Goal: Transaction & Acquisition: Purchase product/service

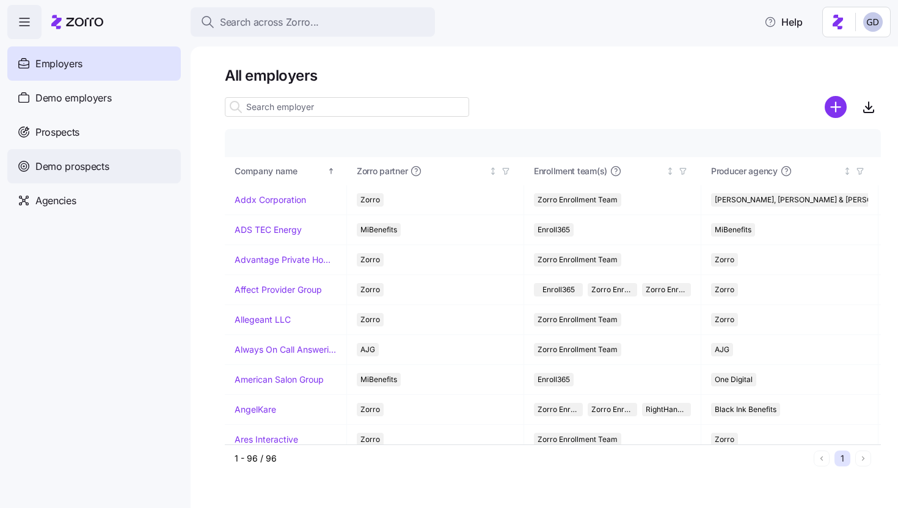
click at [81, 169] on span "Demo prospects" at bounding box center [72, 166] width 74 height 15
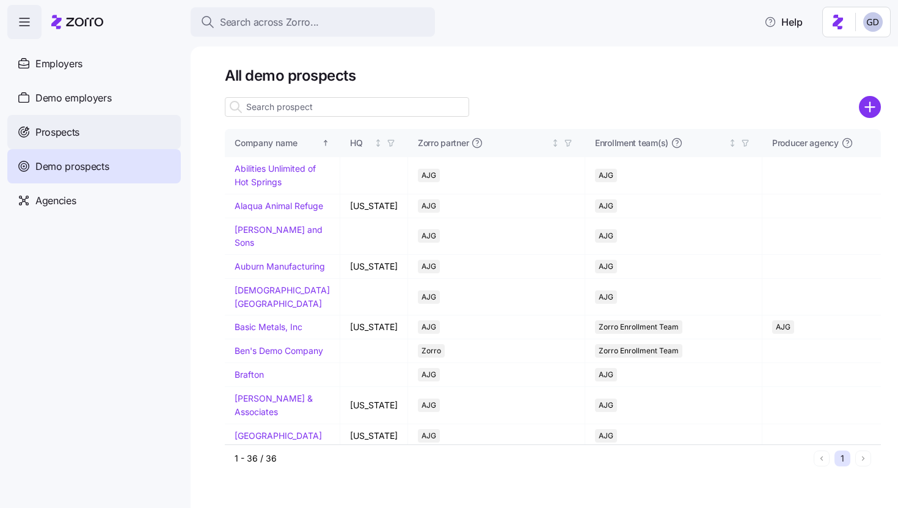
click at [61, 136] on span "Prospects" at bounding box center [57, 132] width 44 height 15
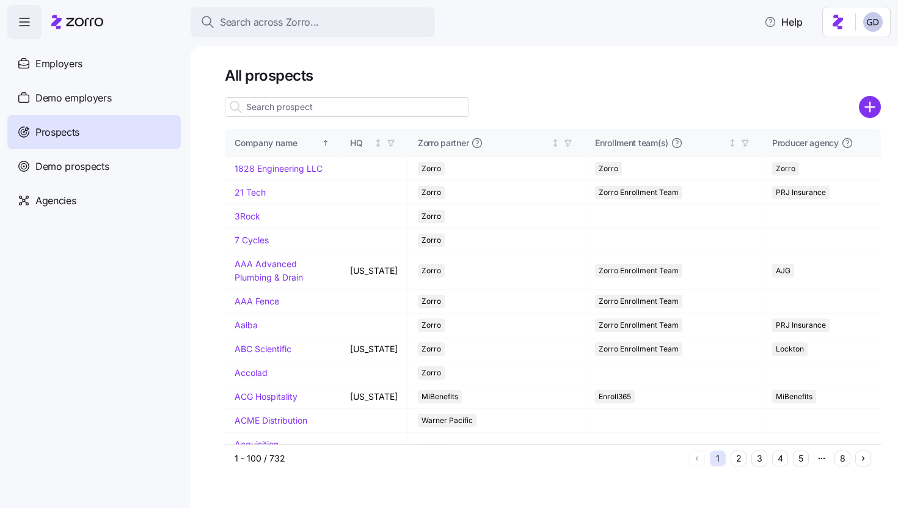
click at [867, 107] on icon "add icon" at bounding box center [869, 107] width 9 height 0
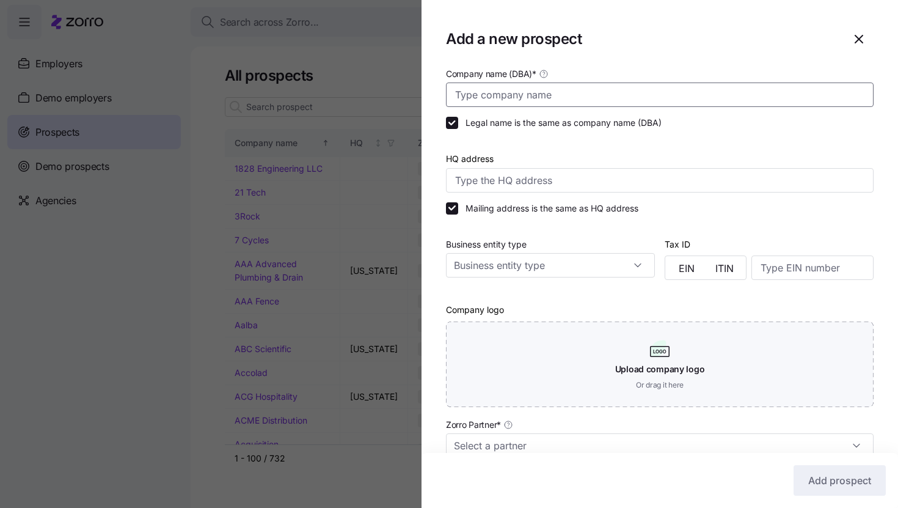
click at [473, 94] on input "Company name (DBA) *" at bounding box center [660, 94] width 428 height 24
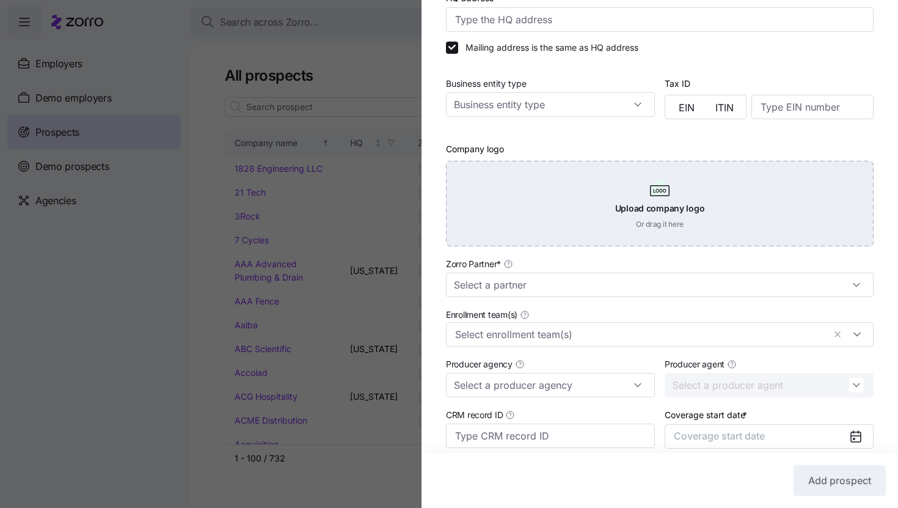
scroll to position [188, 0]
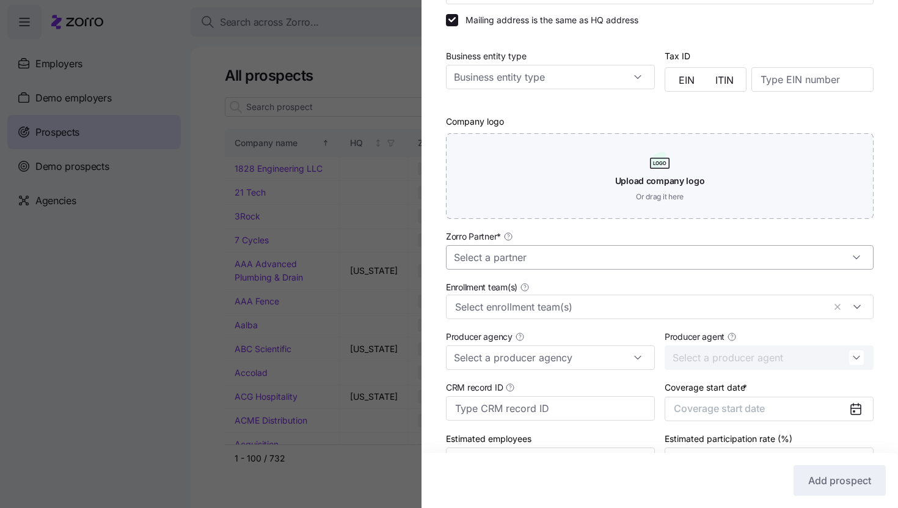
type input "Service Restoration"
click at [518, 260] on input "Zorro Partner *" at bounding box center [660, 257] width 428 height 24
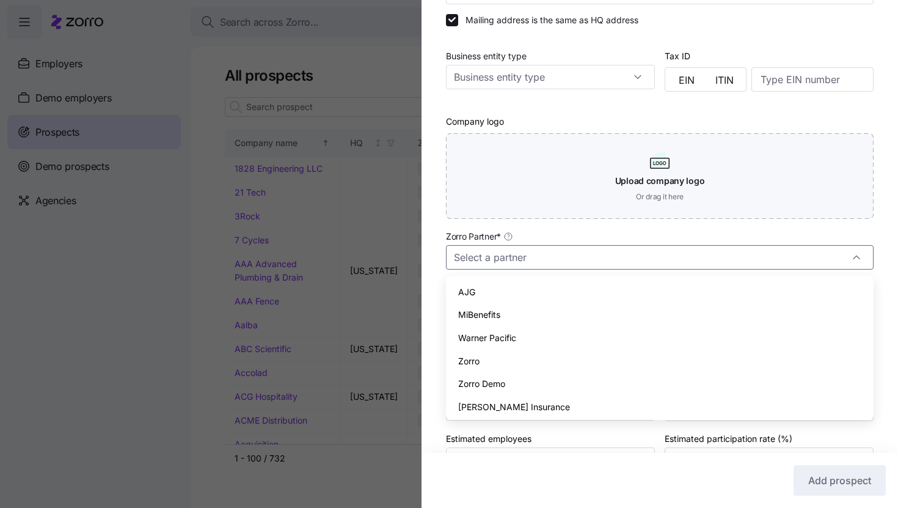
click at [480, 358] on div "Zorro" at bounding box center [660, 360] width 418 height 23
type input "Zorro"
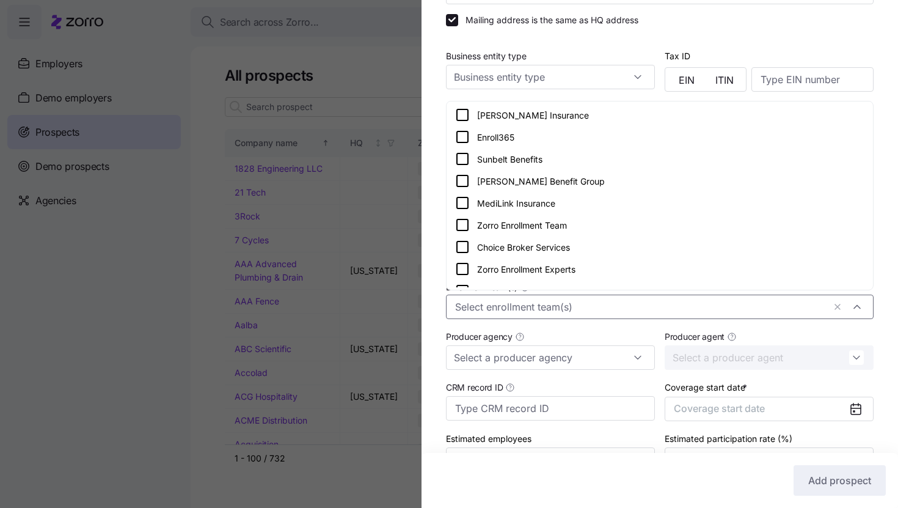
click at [486, 313] on input "Enrollment team(s)" at bounding box center [639, 307] width 369 height 16
click at [463, 225] on icon at bounding box center [462, 224] width 15 height 15
click at [436, 279] on div "Company name (DBA) * Service Restoration Legal name is the same as company name…" at bounding box center [660, 187] width 476 height 618
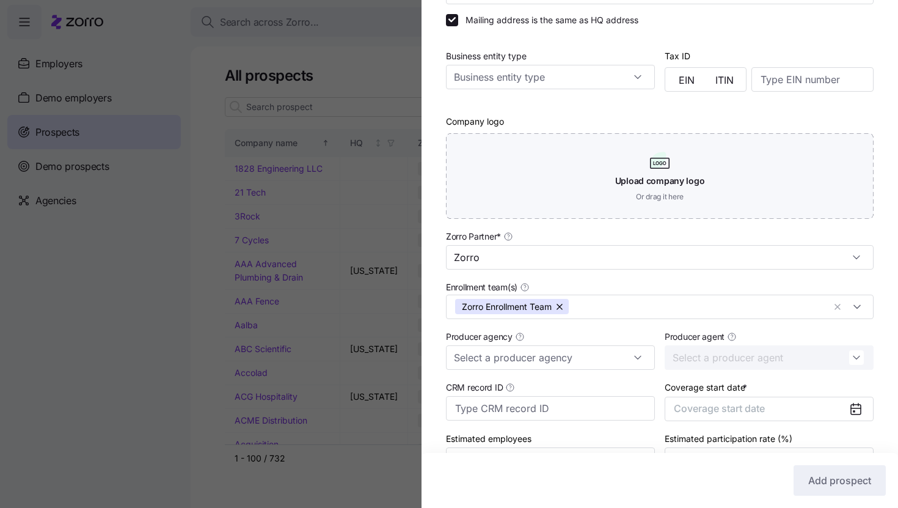
scroll to position [263, 0]
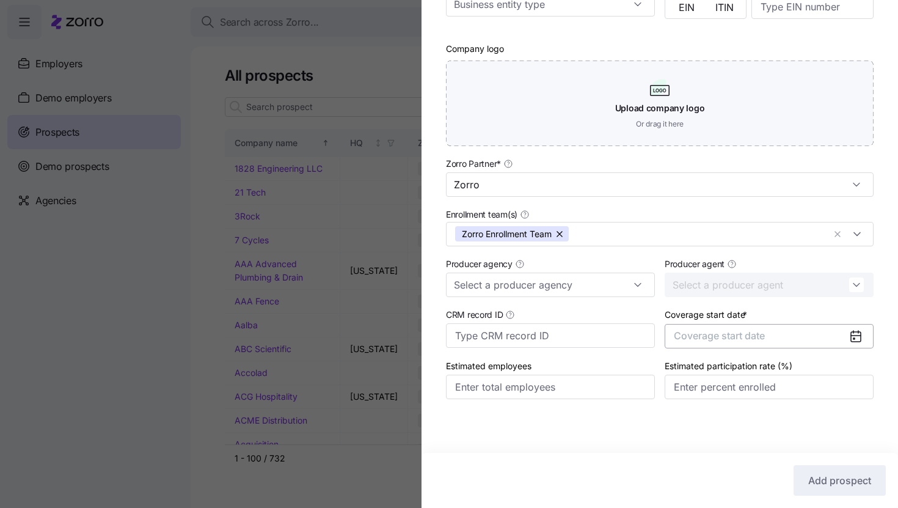
click at [754, 333] on span "Coverage start date" at bounding box center [719, 335] width 91 height 12
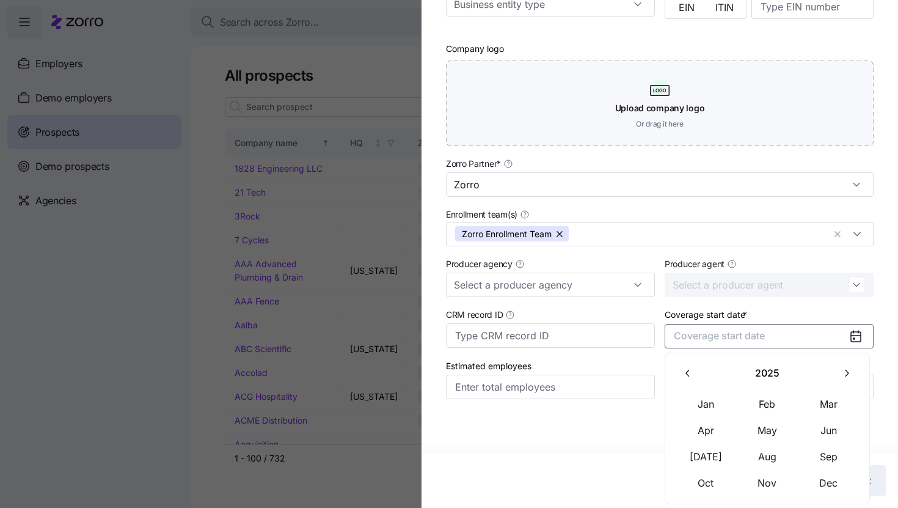
click at [838, 371] on button "button" at bounding box center [847, 373] width 26 height 26
click at [701, 406] on button "Jan" at bounding box center [706, 404] width 61 height 26
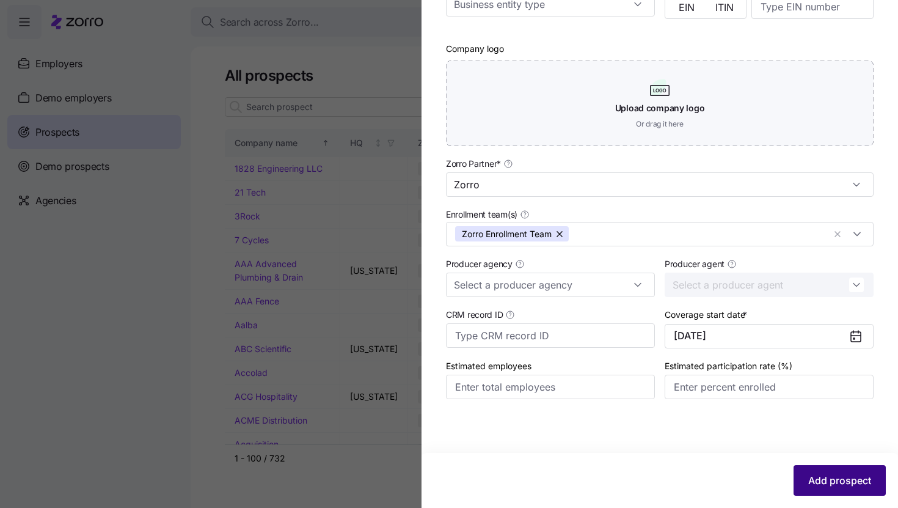
click at [852, 469] on button "Add prospect" at bounding box center [840, 480] width 92 height 31
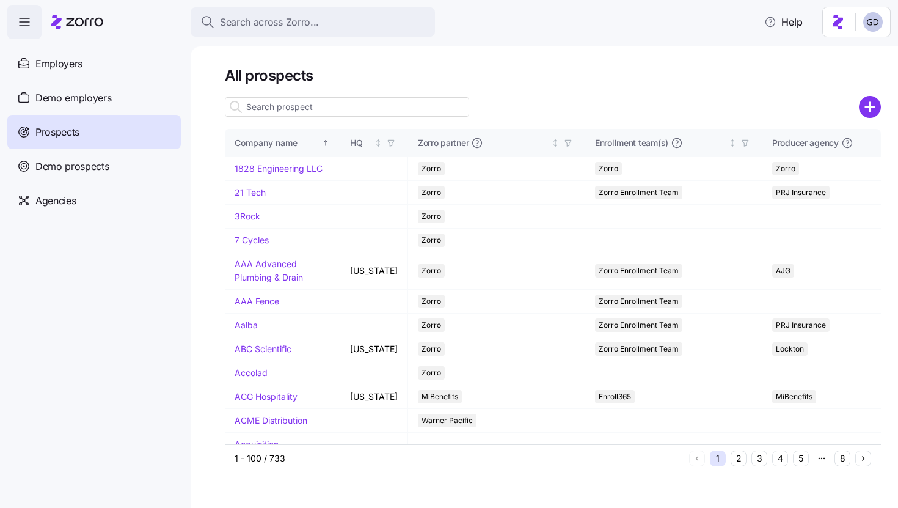
click at [300, 102] on input at bounding box center [347, 107] width 244 height 20
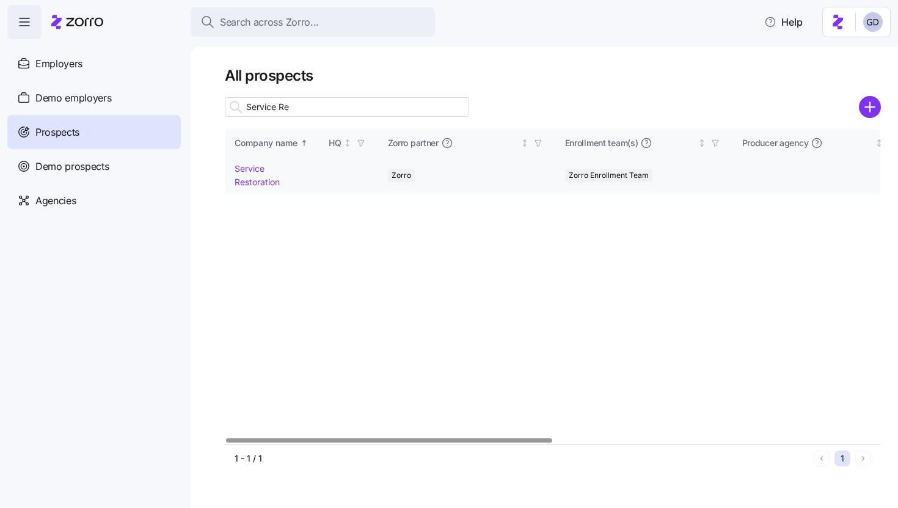
type input "Service Re"
click at [257, 180] on link "Service Restoration" at bounding box center [257, 175] width 45 height 24
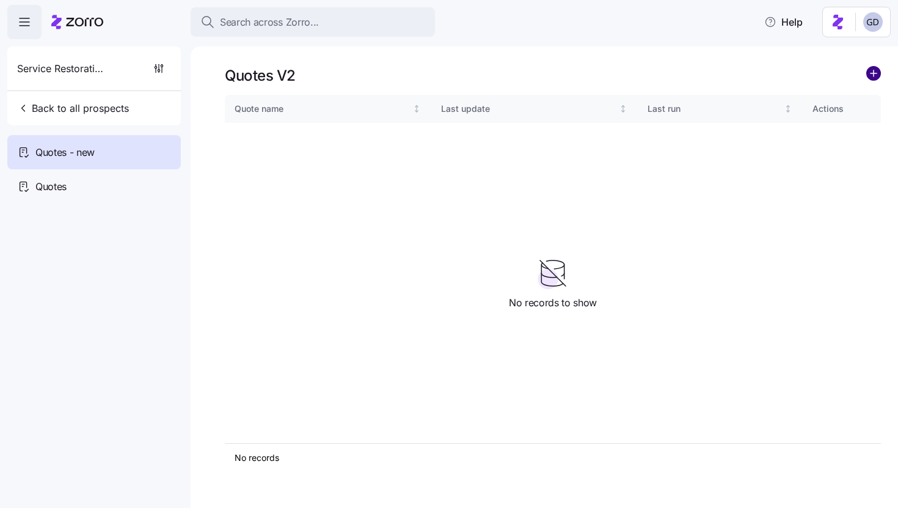
click at [867, 72] on circle "add icon" at bounding box center [873, 73] width 13 height 13
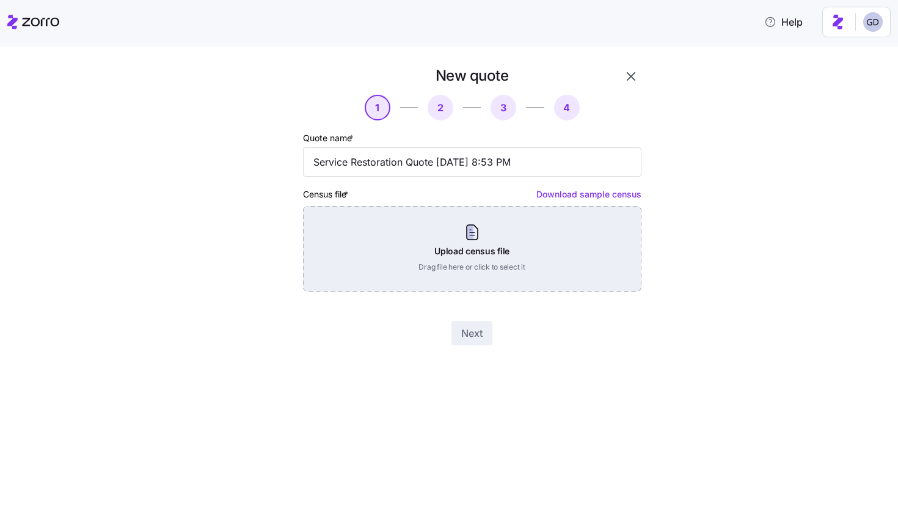
click at [459, 239] on div "Upload census file Drag file here or click to select it" at bounding box center [472, 249] width 338 height 86
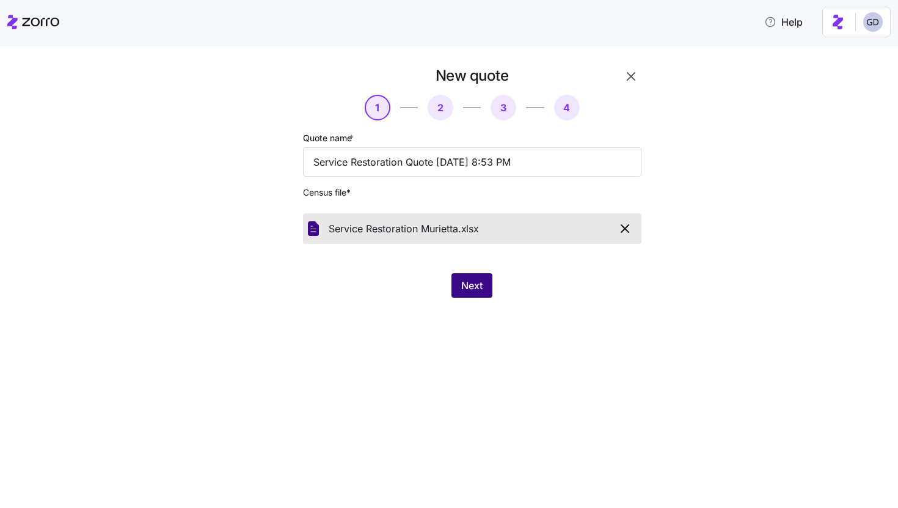
click at [486, 288] on button "Next" at bounding box center [471, 285] width 41 height 24
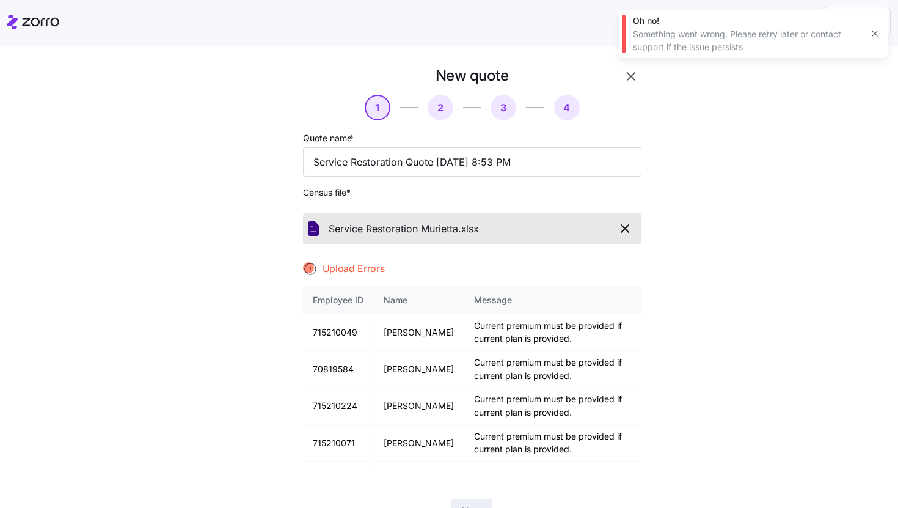
click at [877, 35] on icon "button" at bounding box center [875, 34] width 10 height 10
click at [631, 78] on icon "button" at bounding box center [631, 76] width 9 height 9
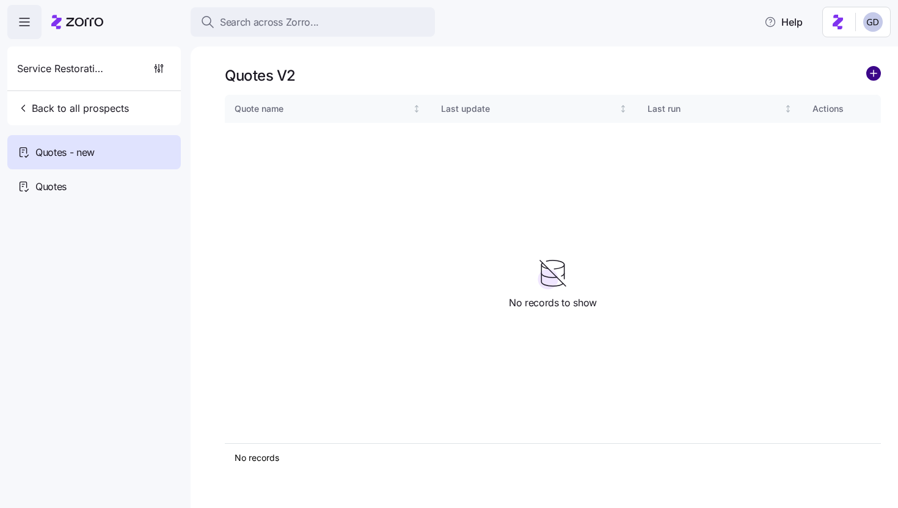
click at [878, 76] on circle "add icon" at bounding box center [873, 73] width 13 height 13
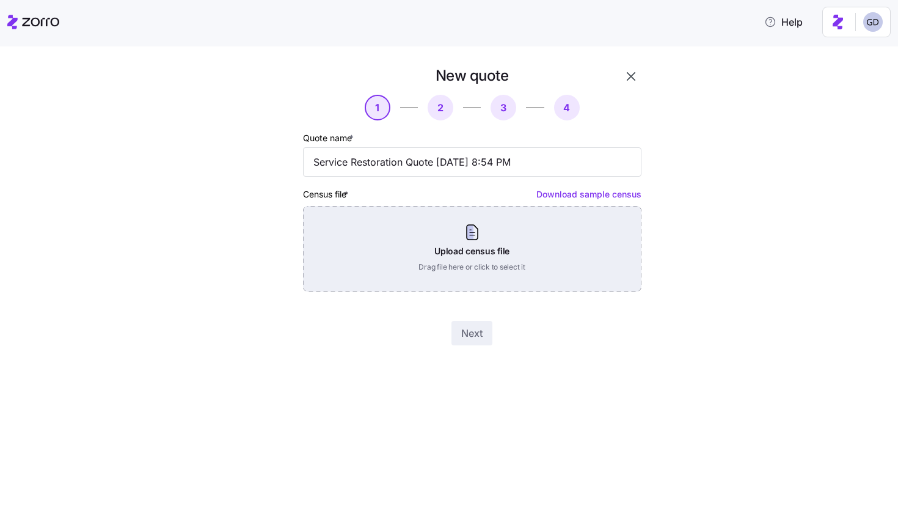
click at [433, 250] on div "Upload census file Drag file here or click to select it" at bounding box center [472, 249] width 338 height 86
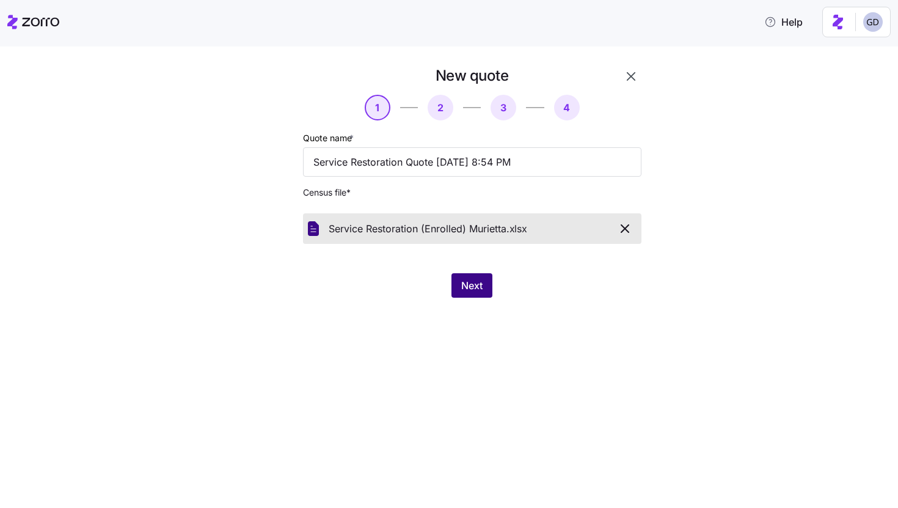
click at [476, 286] on span "Next" at bounding box center [471, 285] width 21 height 15
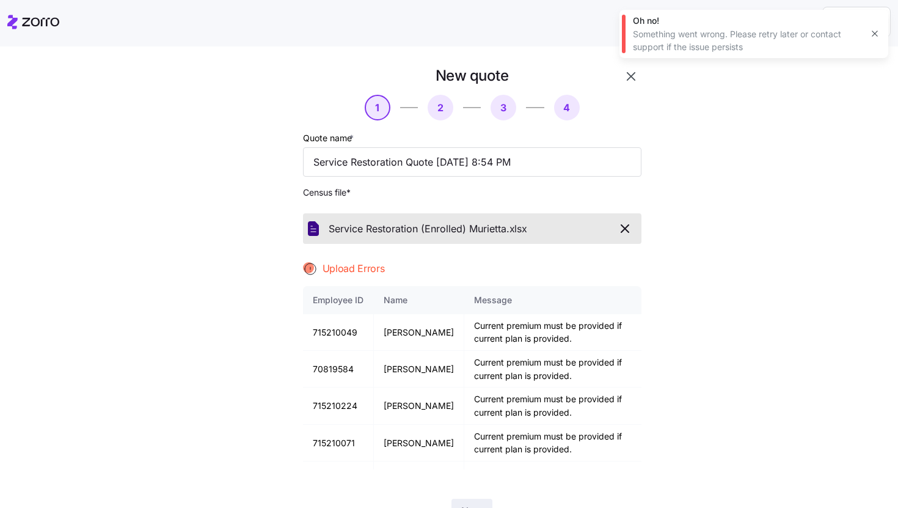
click at [625, 227] on icon "button" at bounding box center [625, 228] width 15 height 15
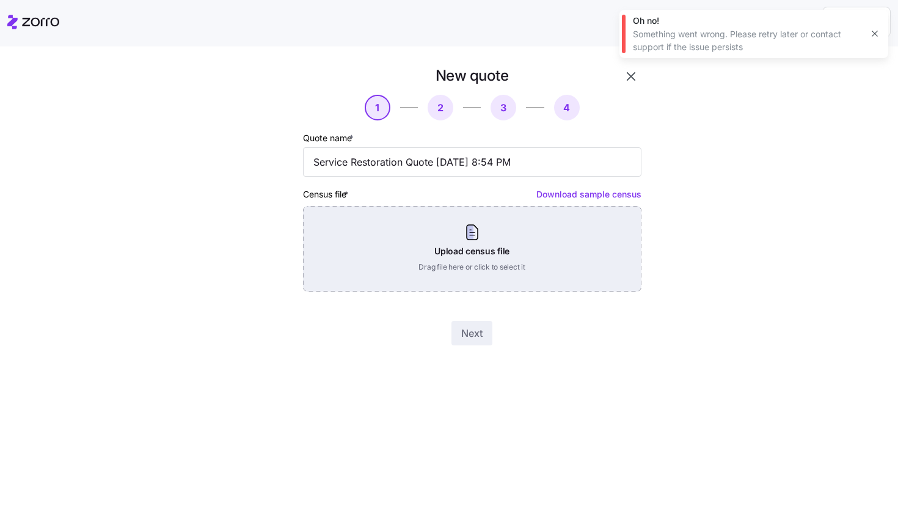
click at [450, 264] on div "Upload census file Drag file here or click to select it" at bounding box center [472, 249] width 338 height 86
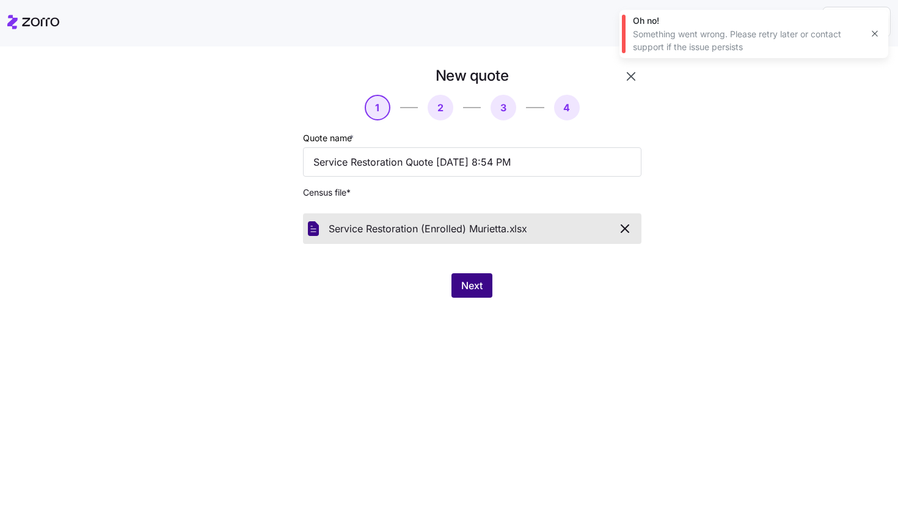
click at [466, 289] on span "Next" at bounding box center [471, 285] width 21 height 15
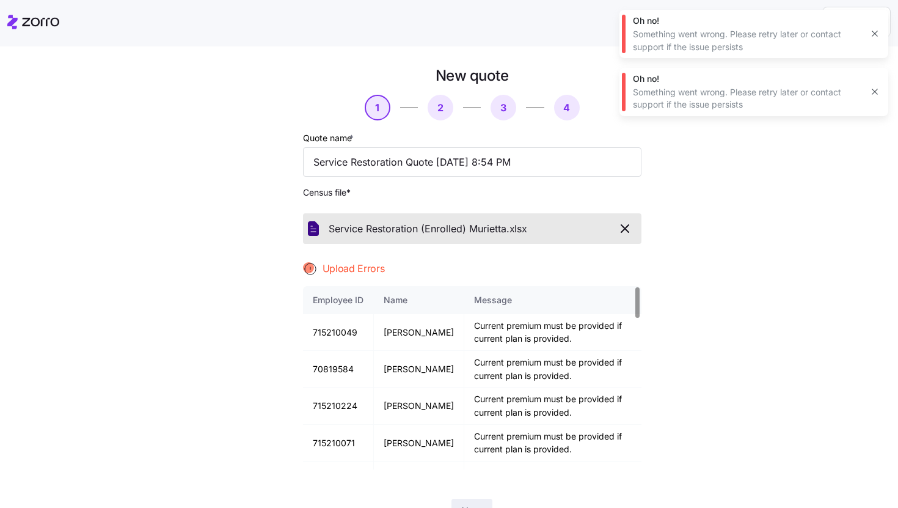
click at [627, 224] on icon "button" at bounding box center [625, 228] width 15 height 15
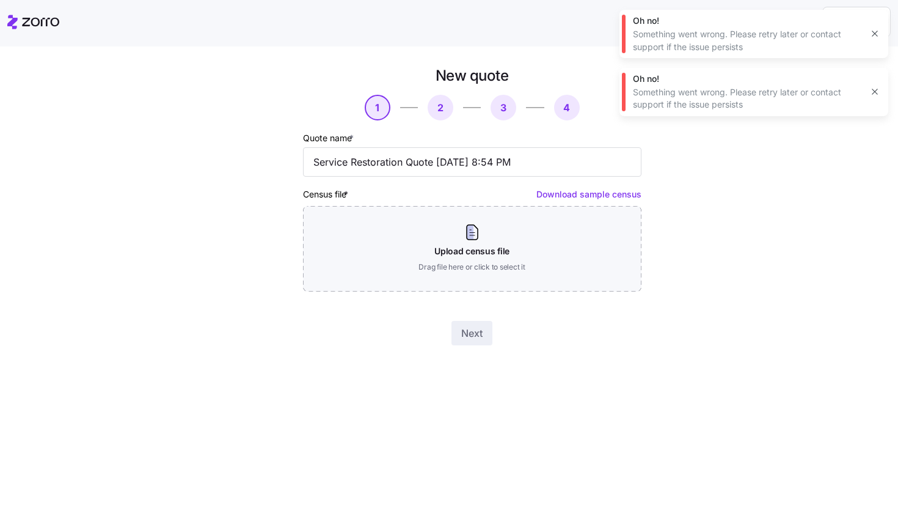
drag, startPoint x: 874, startPoint y: 95, endPoint x: 874, endPoint y: 88, distance: 6.7
click at [874, 95] on icon "button" at bounding box center [875, 92] width 10 height 10
click at [874, 22] on div "Oh no! Something went wrong. Please retry later or contact support if the issue…" at bounding box center [753, 34] width 269 height 48
click at [874, 27] on button "button" at bounding box center [874, 33] width 17 height 17
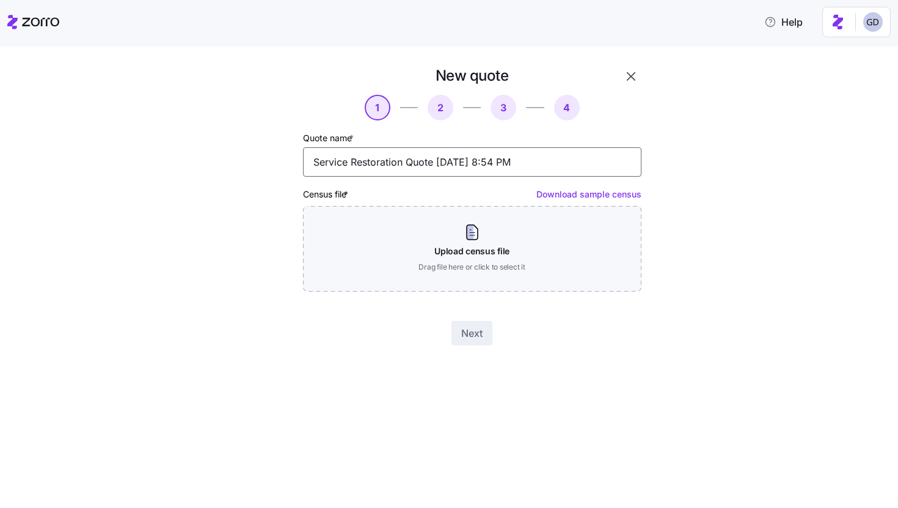
click at [433, 160] on input "Service Restoration Quote 09/29/2025 8:54 PM" at bounding box center [472, 161] width 338 height 29
drag, startPoint x: 438, startPoint y: 161, endPoint x: 638, endPoint y: 159, distance: 199.8
click at [637, 159] on input "Service Restoration Quote 09/29/2025 8:54 PM" at bounding box center [472, 161] width 338 height 29
click at [437, 162] on input "Service Restoration Quote Full)" at bounding box center [472, 161] width 338 height 29
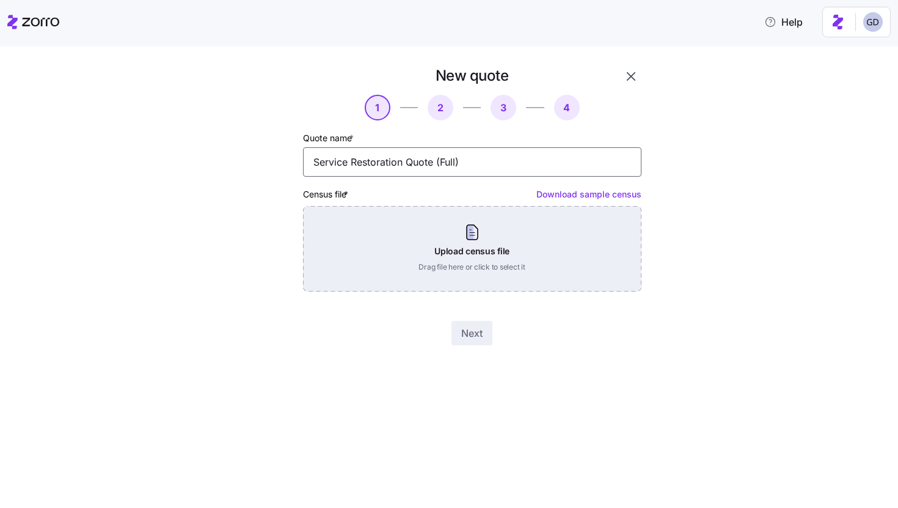
type input "Service Restoration Quote (Full)"
click at [455, 246] on div "Upload census file Drag file here or click to select it" at bounding box center [472, 249] width 338 height 86
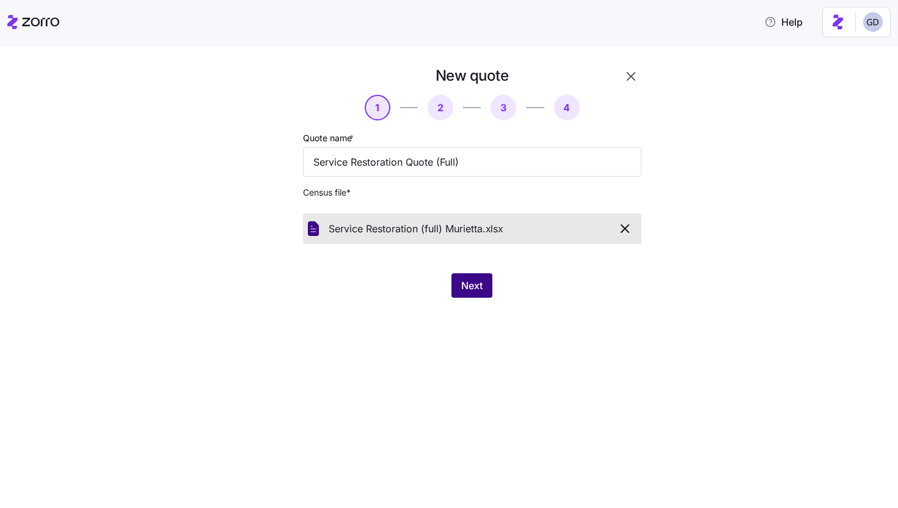
click at [471, 277] on button "Next" at bounding box center [471, 285] width 41 height 24
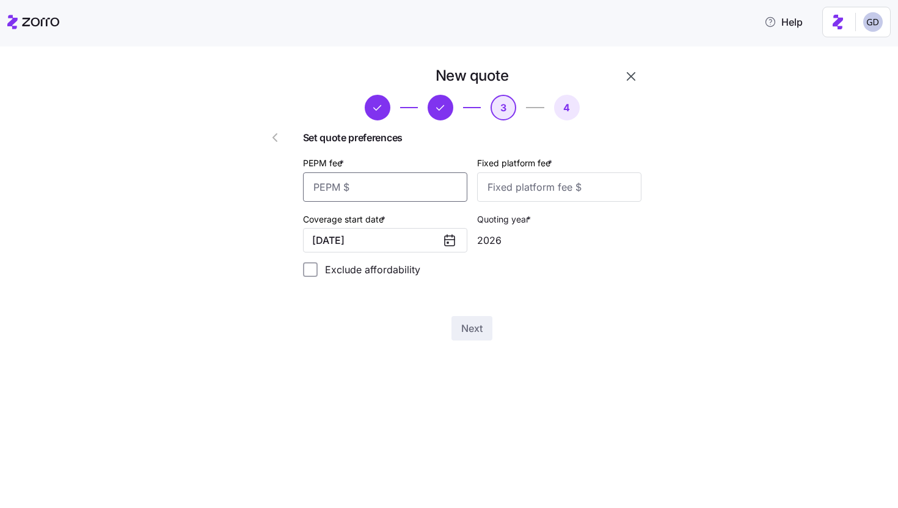
click at [385, 185] on input "PEPM fee *" at bounding box center [385, 186] width 164 height 29
type input "30"
click at [531, 195] on input "Fixed platform fee *" at bounding box center [559, 186] width 164 height 29
type input "100"
click at [478, 336] on button "Next" at bounding box center [471, 328] width 41 height 24
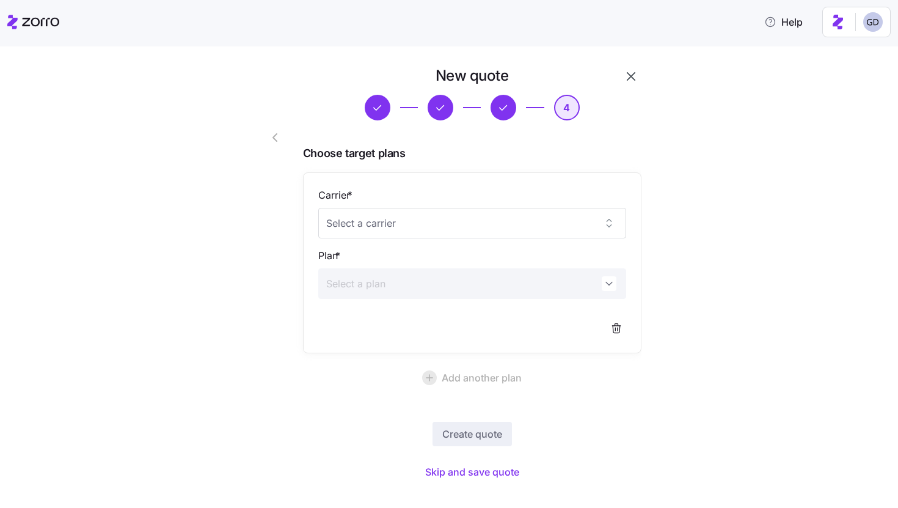
scroll to position [18, 0]
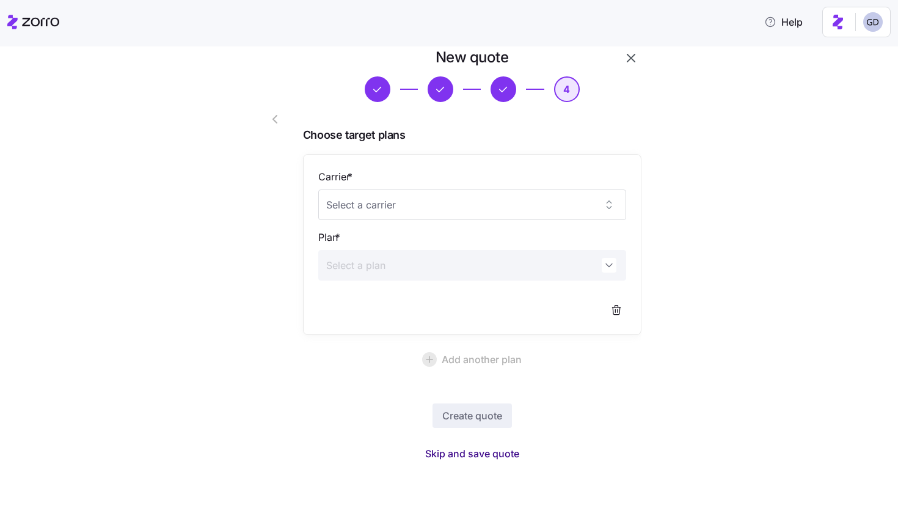
click at [498, 459] on span "Skip and save quote" at bounding box center [472, 453] width 94 height 15
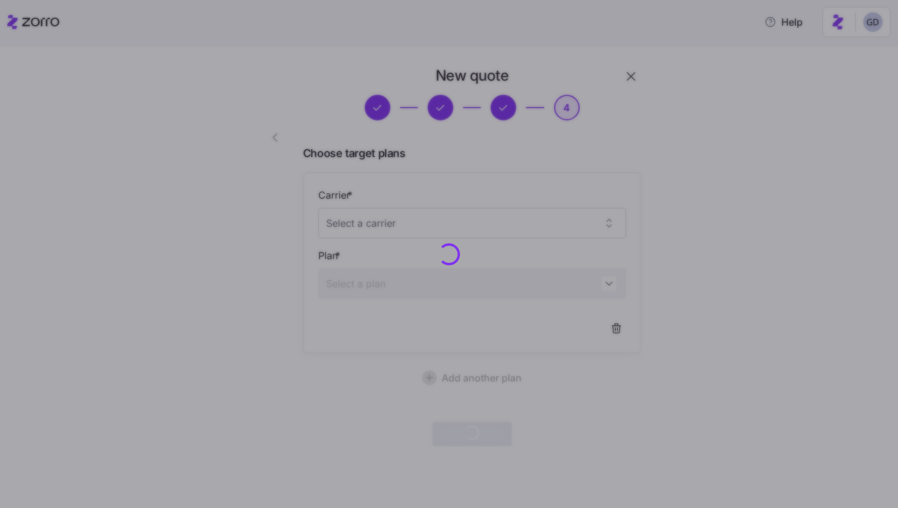
scroll to position [0, 0]
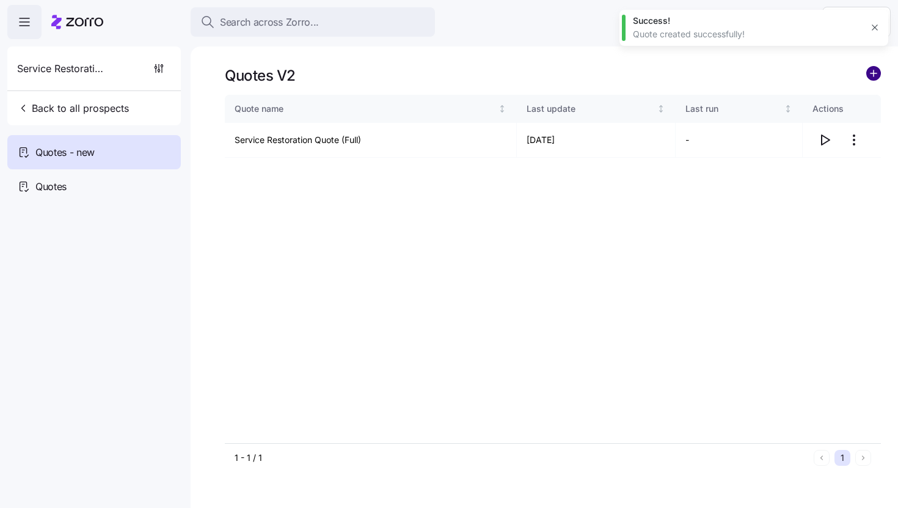
click at [873, 75] on circle "add icon" at bounding box center [873, 73] width 13 height 13
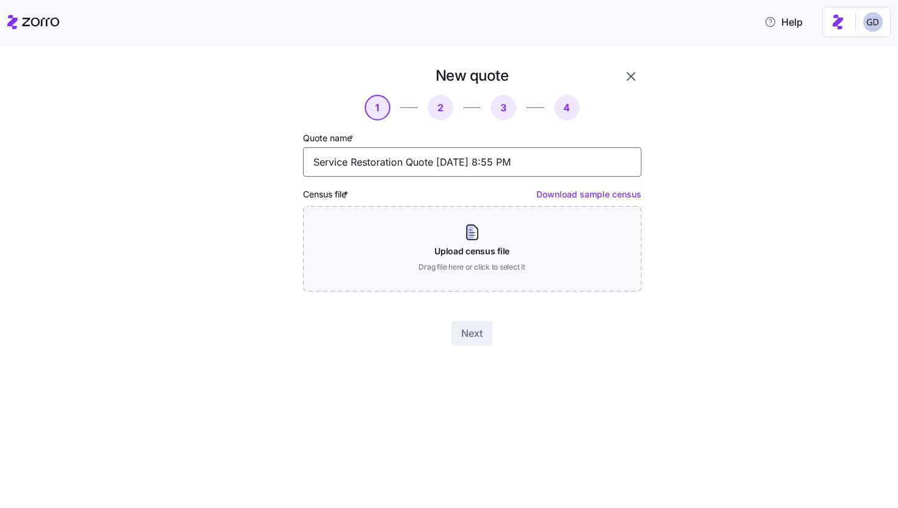
drag, startPoint x: 436, startPoint y: 161, endPoint x: 627, endPoint y: 171, distance: 192.1
click at [627, 170] on input "Service Restoration Quote 09/29/2025 8:55 PM" at bounding box center [472, 161] width 338 height 29
drag, startPoint x: 536, startPoint y: 166, endPoint x: 437, endPoint y: 163, distance: 99.0
click at [437, 163] on input "Service Restoration Quote 09/29/2025 8:55 PM" at bounding box center [472, 161] width 338 height 29
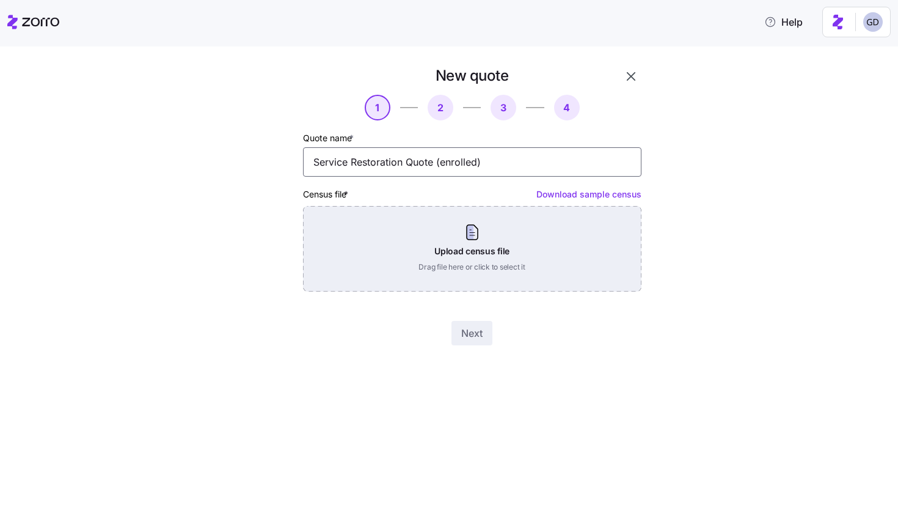
type input "Service Restoration Quote (enrolled)"
click at [492, 265] on div "Upload census file Drag file here or click to select it" at bounding box center [472, 249] width 338 height 86
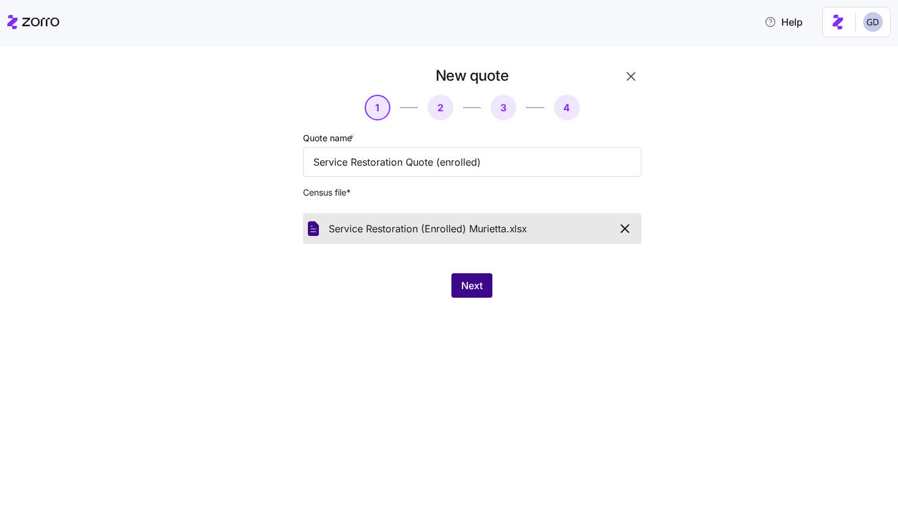
click at [473, 289] on span "Next" at bounding box center [471, 285] width 21 height 15
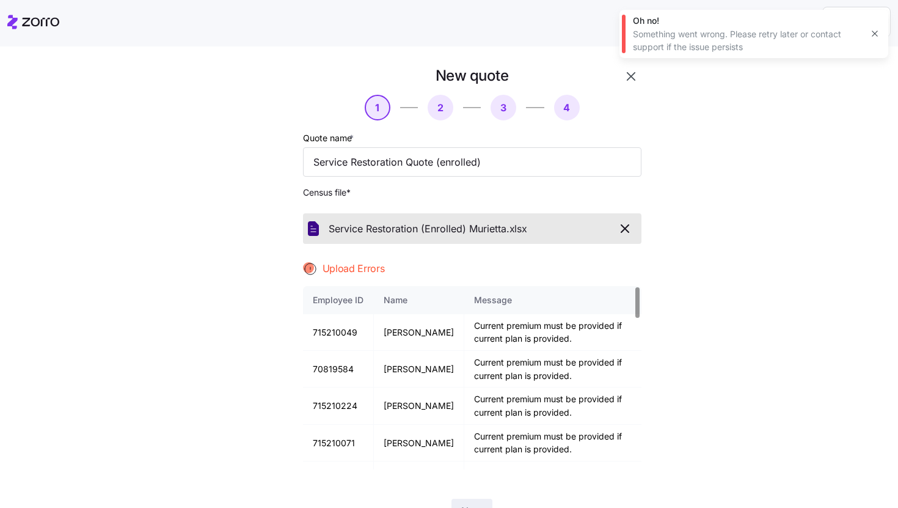
click at [623, 227] on icon "button" at bounding box center [625, 228] width 15 height 15
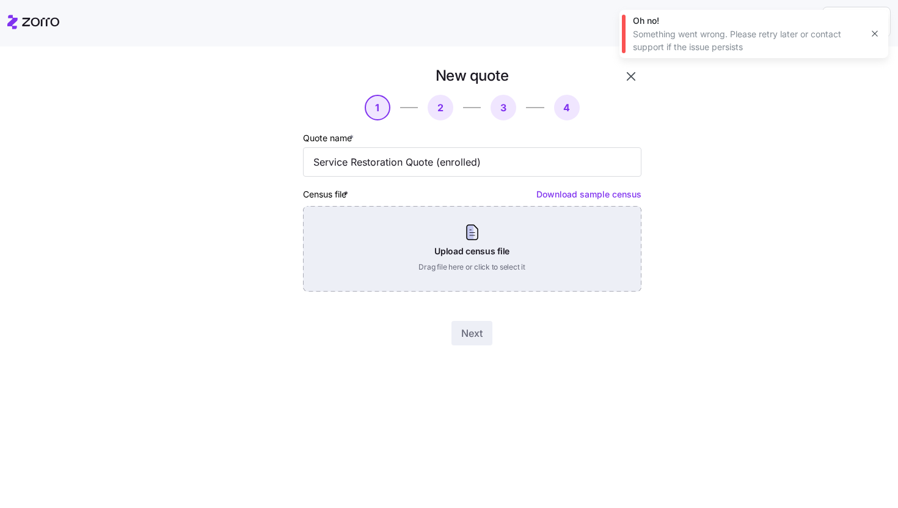
click at [475, 260] on div "Upload census file Drag file here or click to select it" at bounding box center [472, 249] width 338 height 86
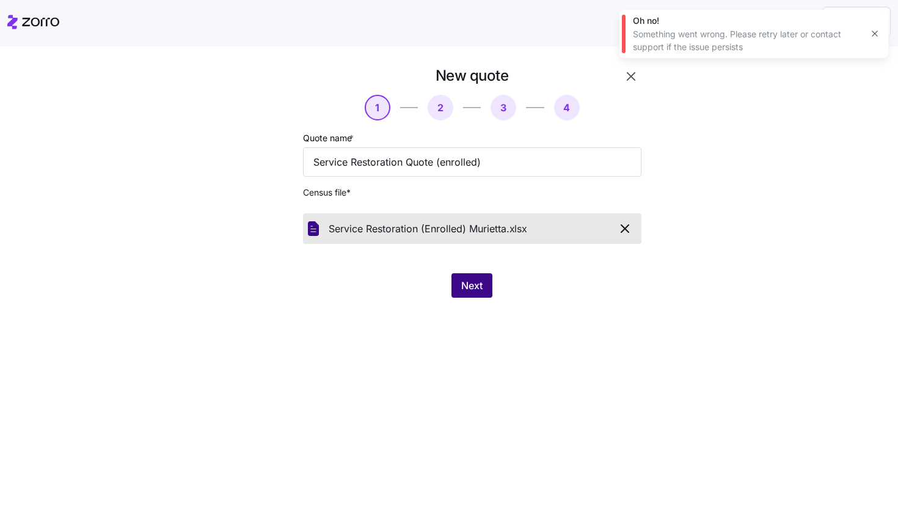
click at [474, 277] on button "Next" at bounding box center [471, 285] width 41 height 24
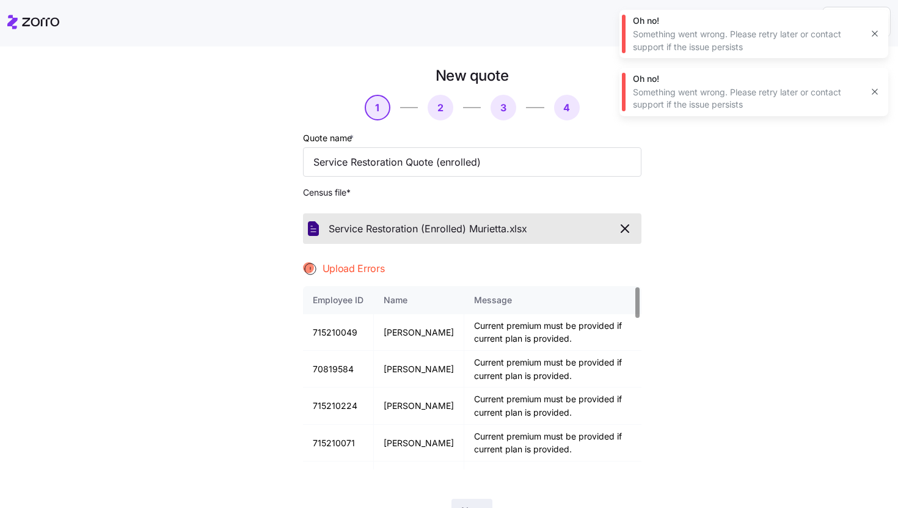
click at [625, 234] on icon "button" at bounding box center [625, 228] width 15 height 15
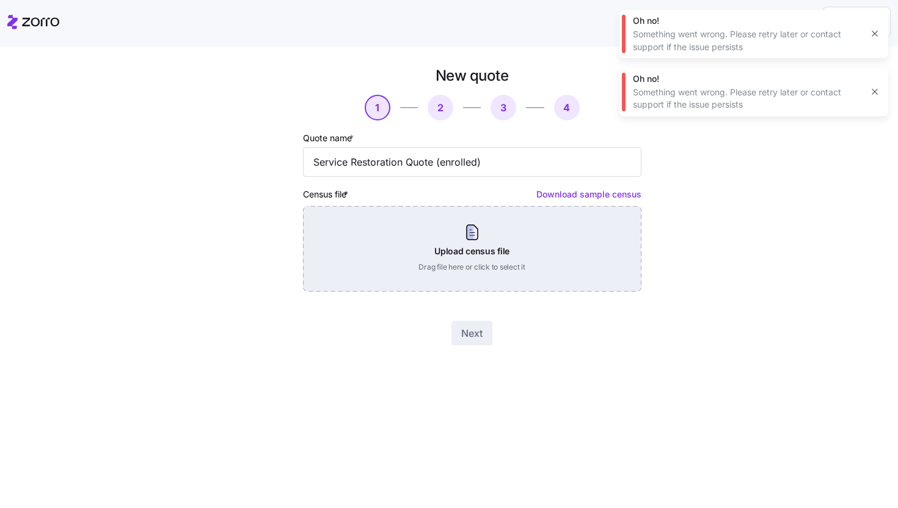
click at [465, 239] on div "Upload census file Drag file here or click to select it" at bounding box center [472, 249] width 338 height 86
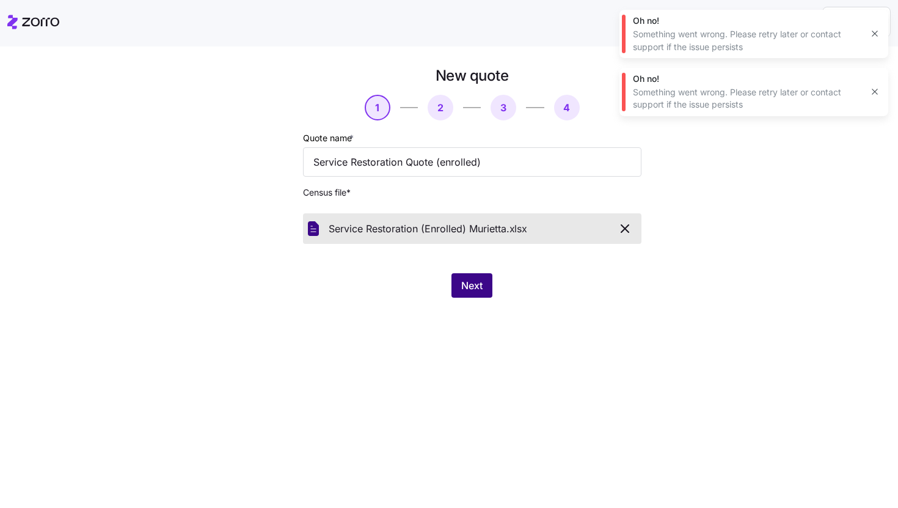
click at [459, 280] on button "Next" at bounding box center [471, 285] width 41 height 24
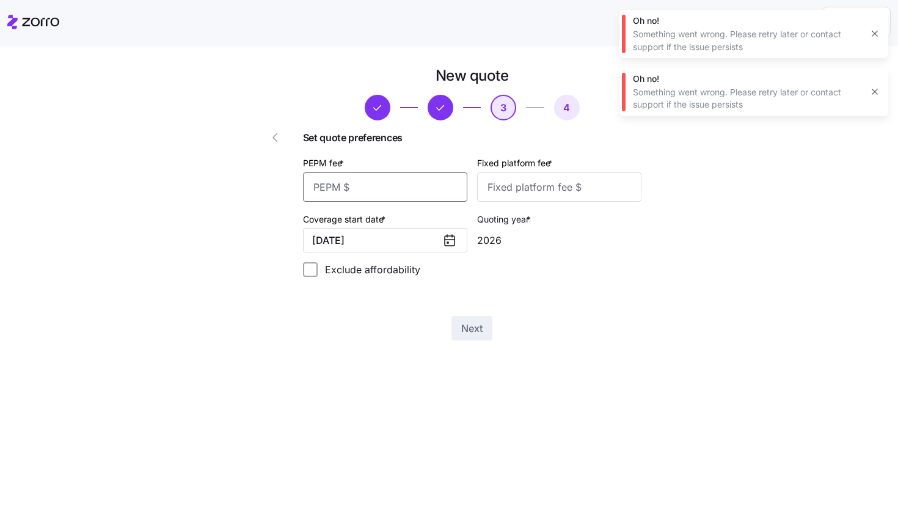
click at [426, 192] on input "PEPM fee *" at bounding box center [385, 186] width 164 height 29
type input "30"
type input "100"
click at [473, 329] on span "Next" at bounding box center [471, 328] width 21 height 15
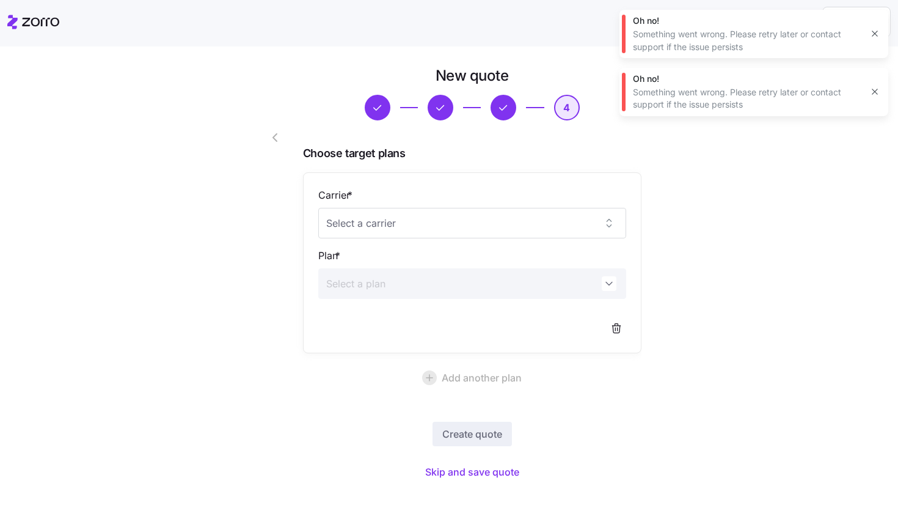
scroll to position [18, 0]
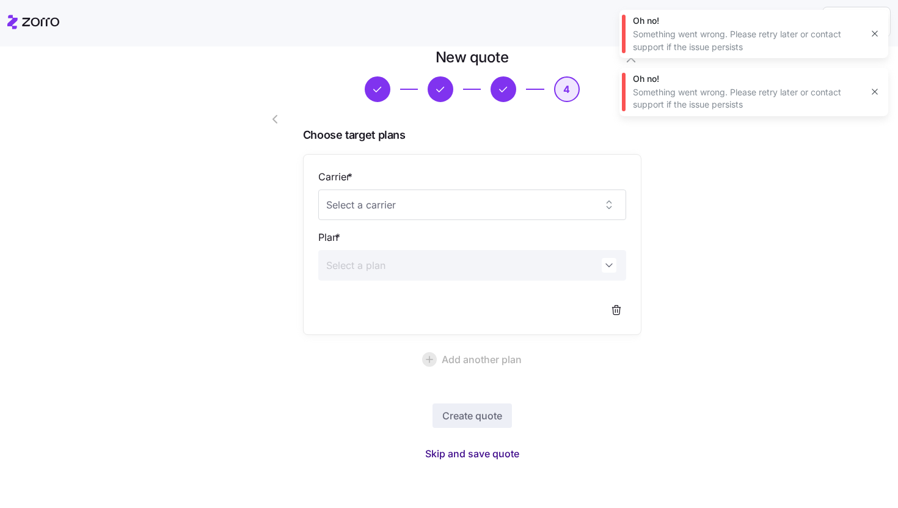
click at [448, 447] on span "Skip and save quote" at bounding box center [472, 453] width 94 height 15
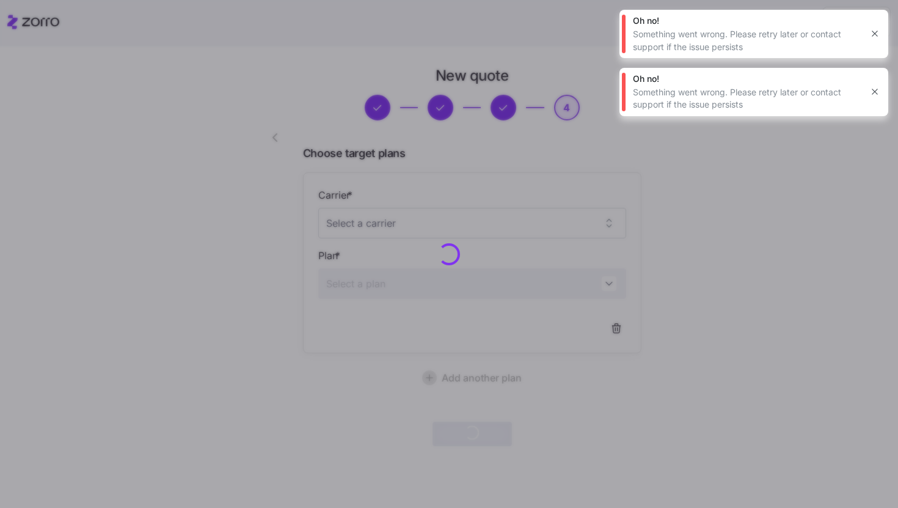
click at [872, 92] on icon "button" at bounding box center [875, 92] width 10 height 10
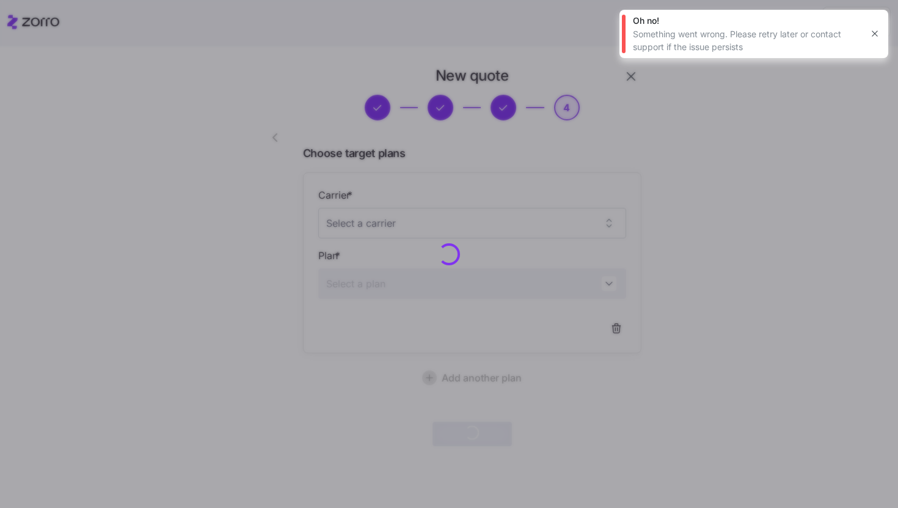
click at [874, 30] on icon "button" at bounding box center [875, 34] width 10 height 10
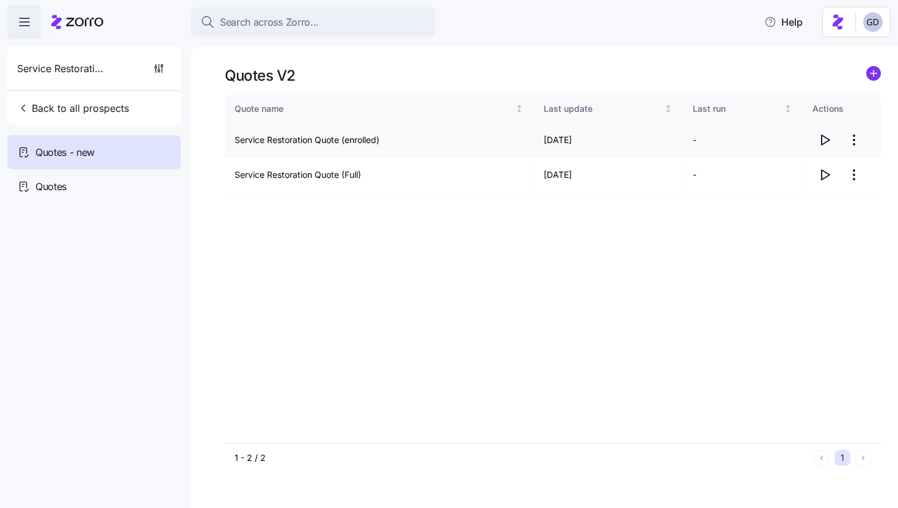
click at [822, 137] on icon "button" at bounding box center [824, 140] width 15 height 15
click at [828, 174] on icon "button" at bounding box center [826, 175] width 8 height 10
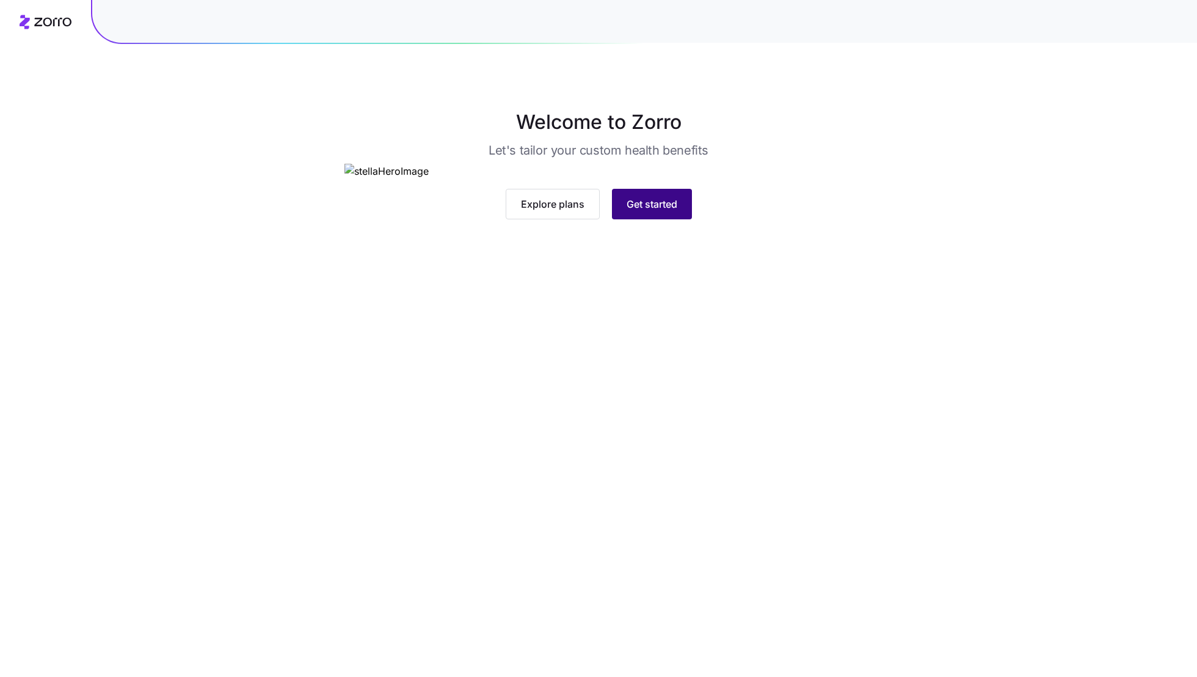
click at [643, 211] on span "Get started" at bounding box center [652, 204] width 51 height 15
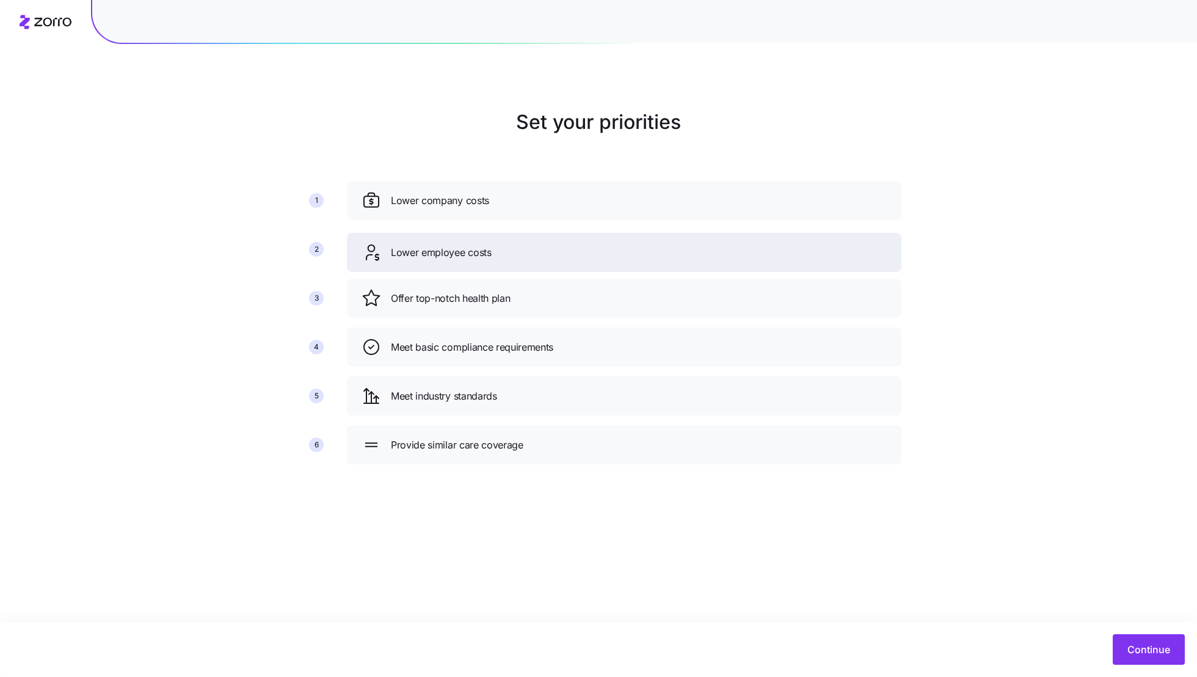
drag, startPoint x: 531, startPoint y: 300, endPoint x: 531, endPoint y: 249, distance: 50.7
click at [531, 249] on div "Lower employee costs" at bounding box center [624, 253] width 525 height 20
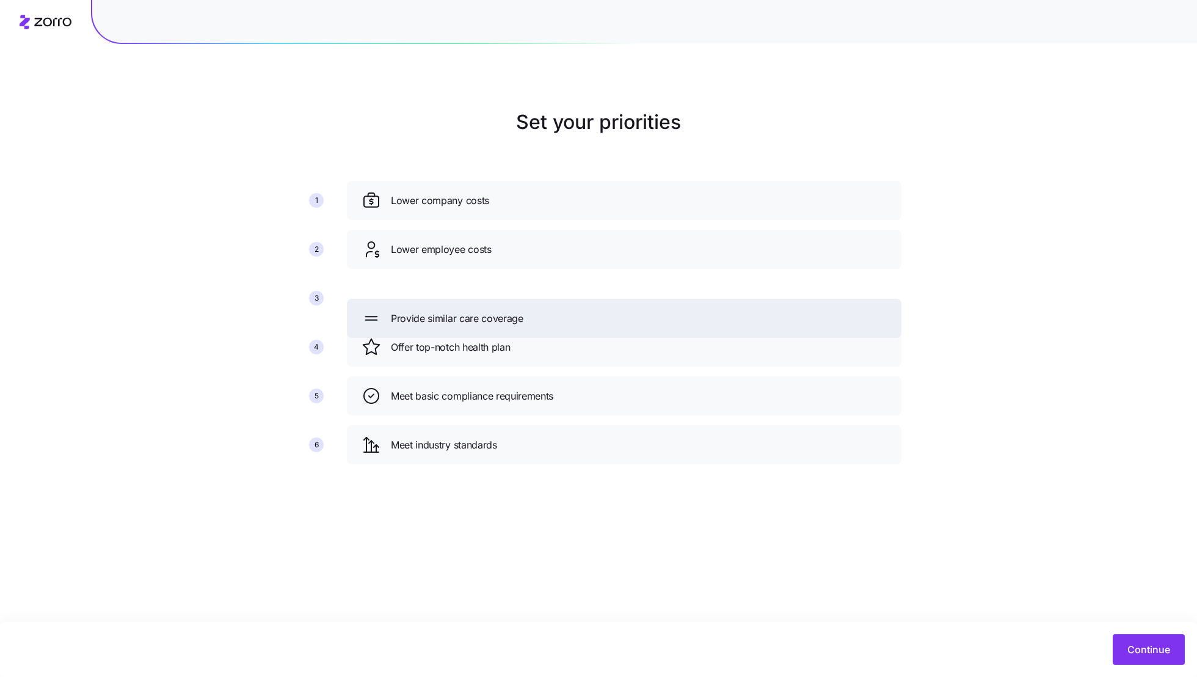
drag, startPoint x: 470, startPoint y: 445, endPoint x: 470, endPoint y: 303, distance: 141.7
click at [470, 311] on span "Provide similar care coverage" at bounding box center [457, 318] width 133 height 15
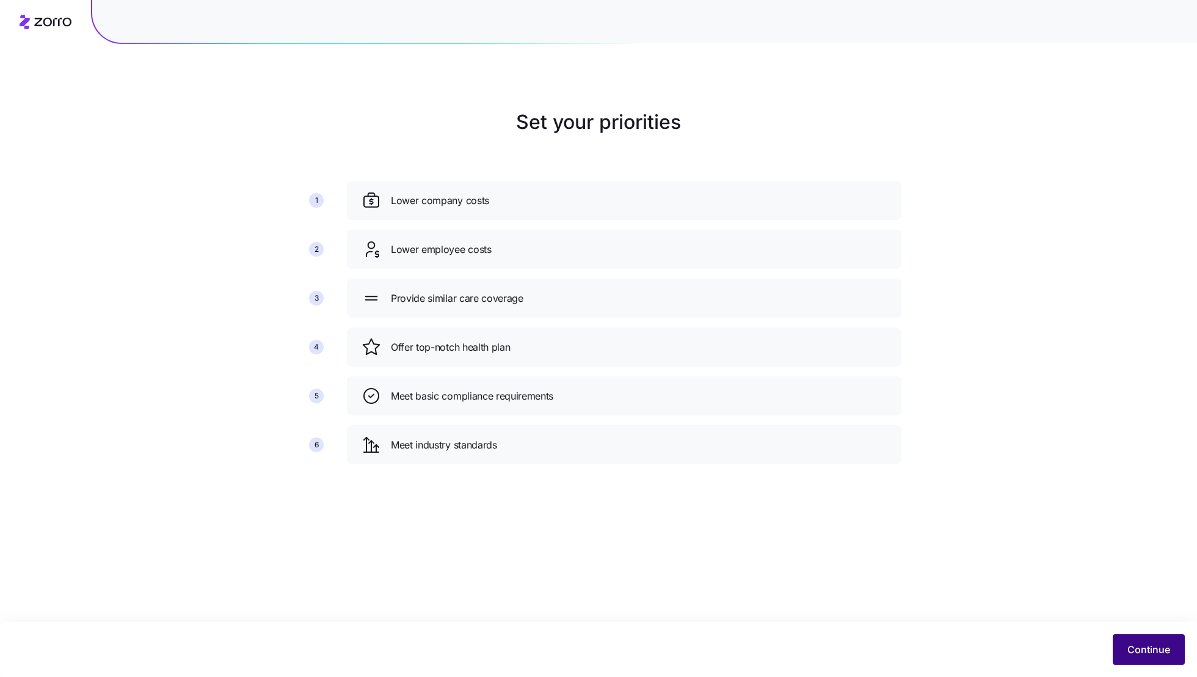
click at [1157, 646] on span "Continue" at bounding box center [1149, 649] width 43 height 15
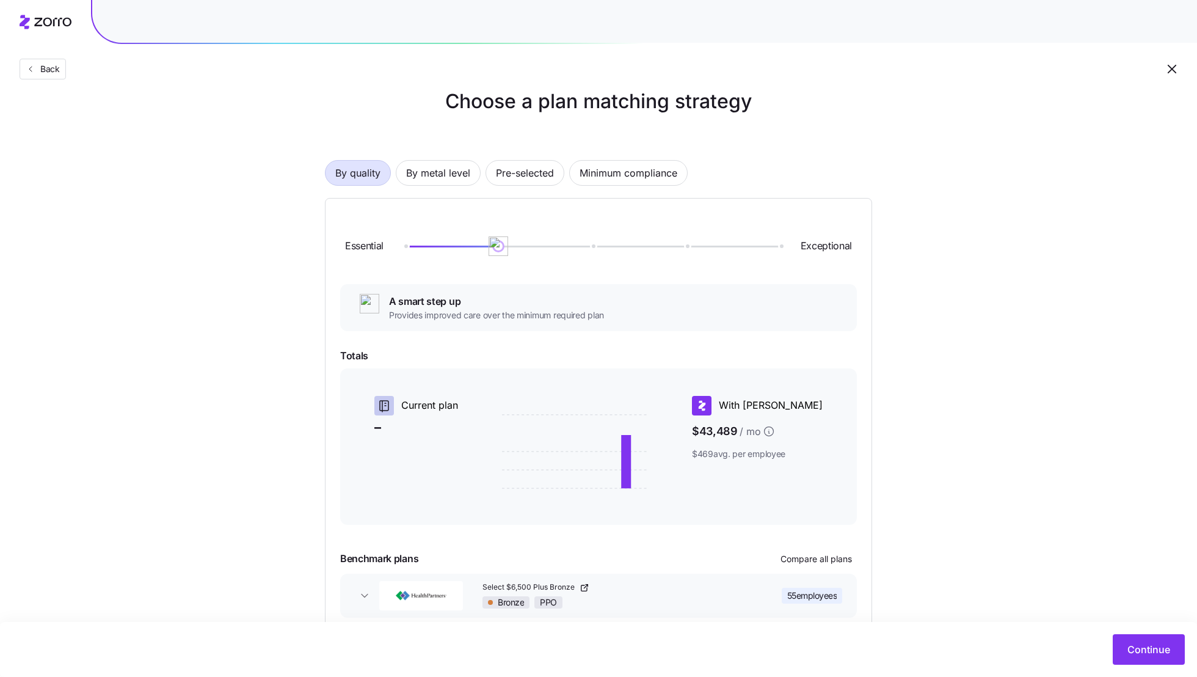
scroll to position [26, 0]
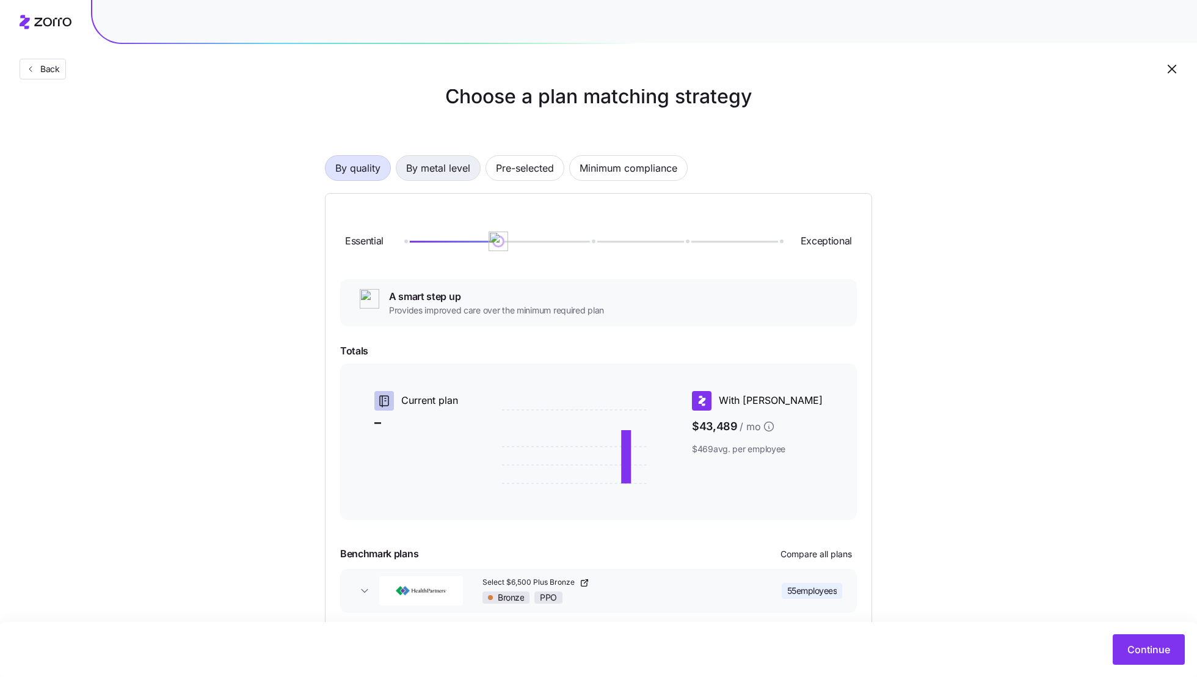
click at [453, 167] on span "By metal level" at bounding box center [438, 168] width 64 height 24
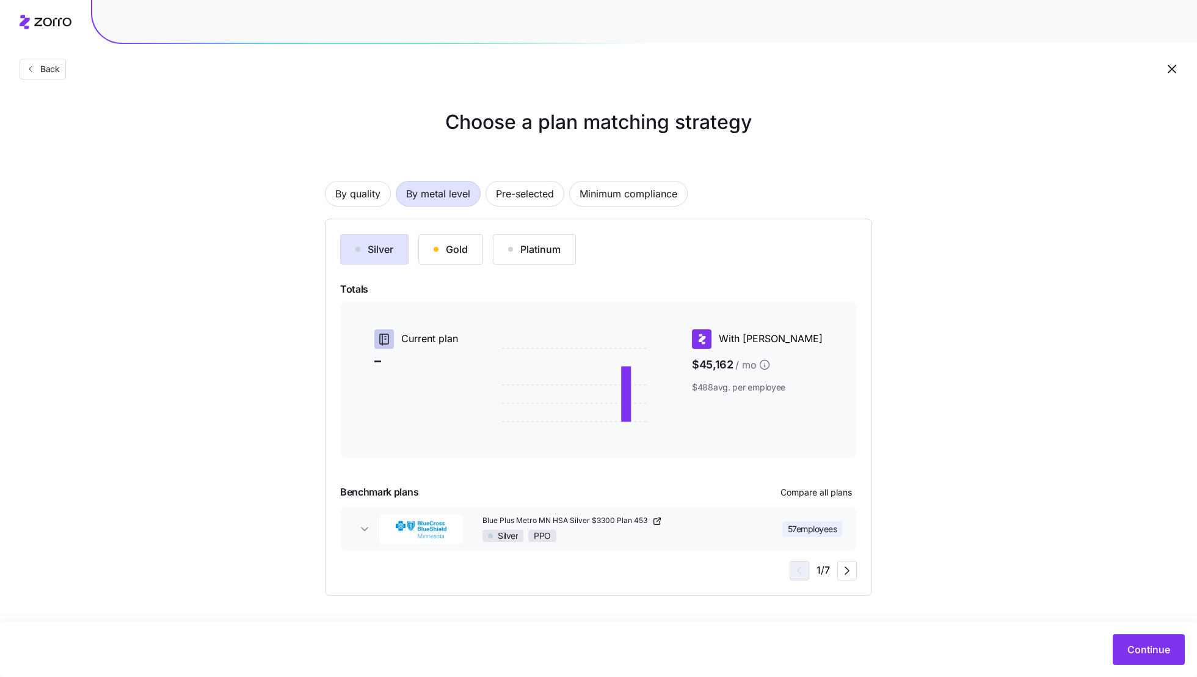
scroll to position [0, 0]
click at [536, 193] on span "Pre-selected" at bounding box center [525, 193] width 58 height 24
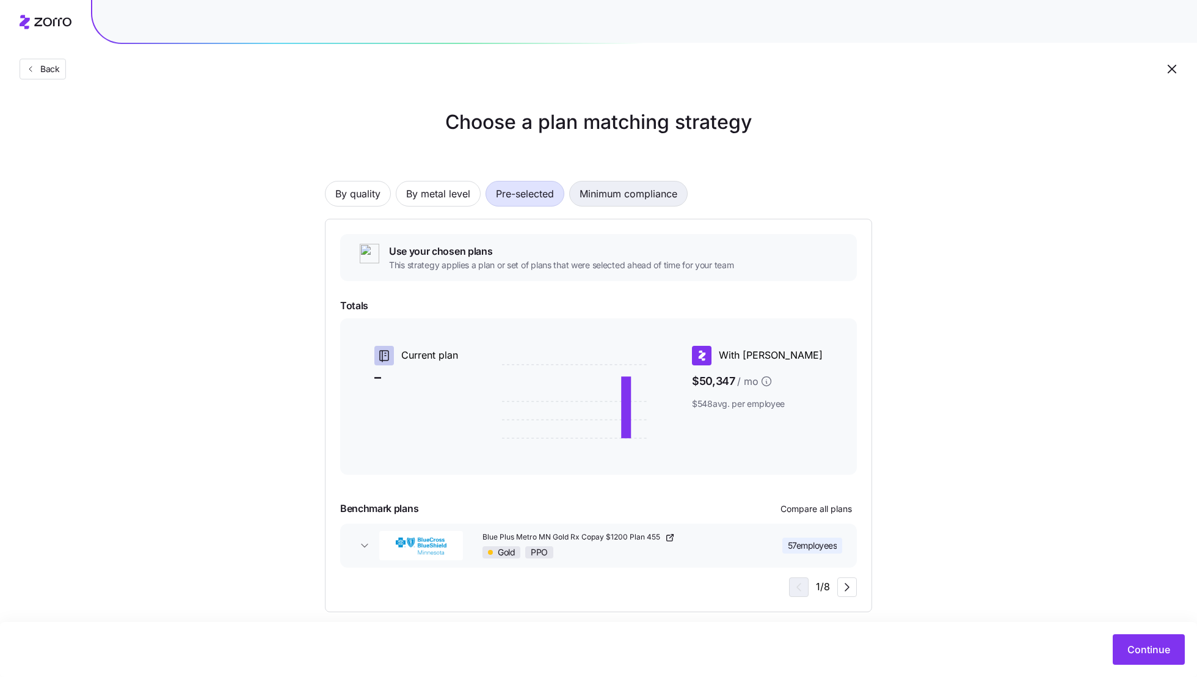
click at [606, 199] on span "Minimum compliance" at bounding box center [629, 193] width 98 height 24
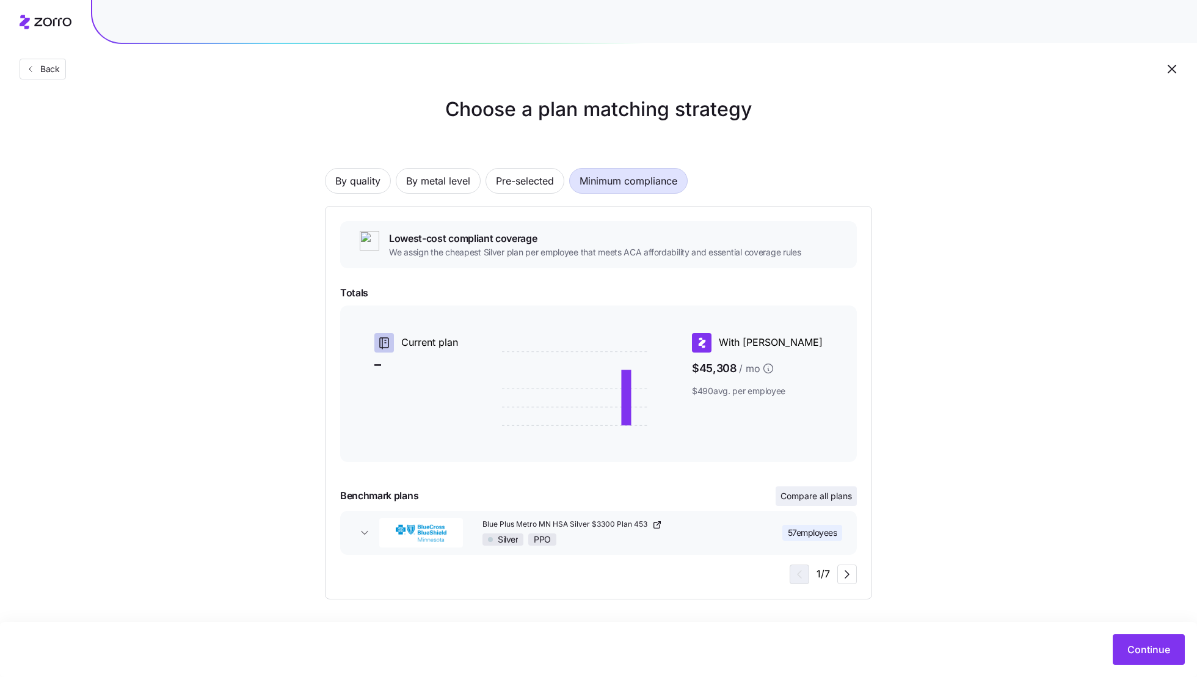
click at [817, 497] on span "Compare all plans" at bounding box center [816, 496] width 71 height 12
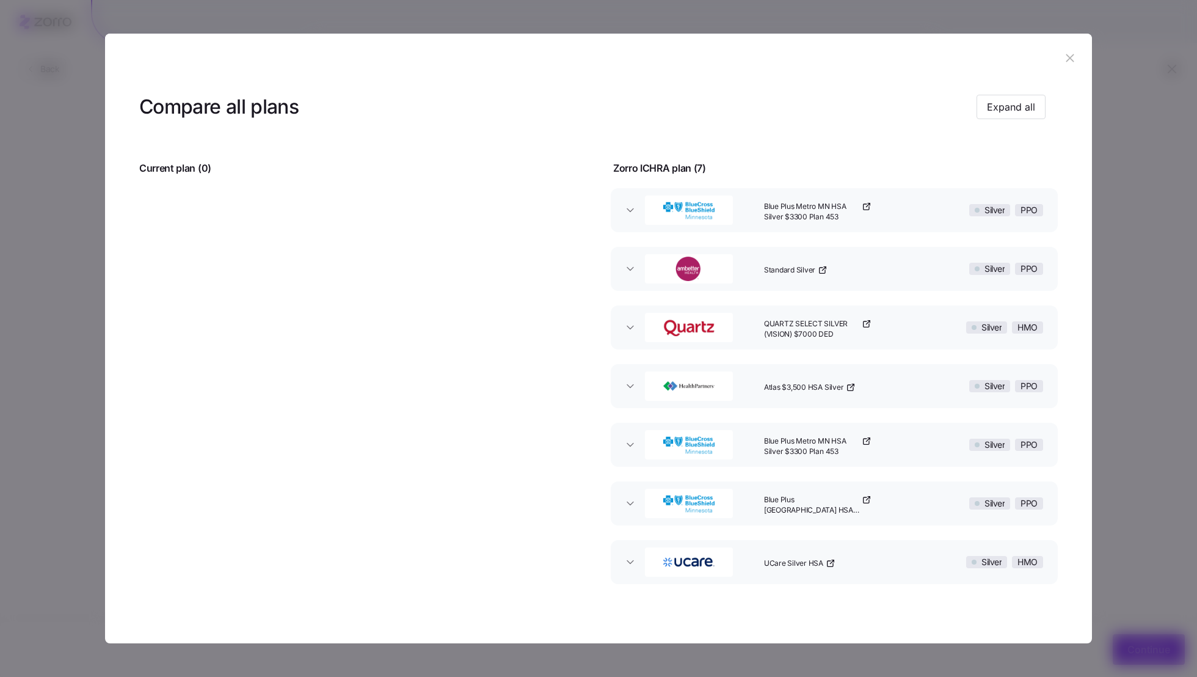
click at [904, 327] on div "QUARTZ SELECT SILVER (VISION) $7000 DED" at bounding box center [844, 327] width 170 height 39
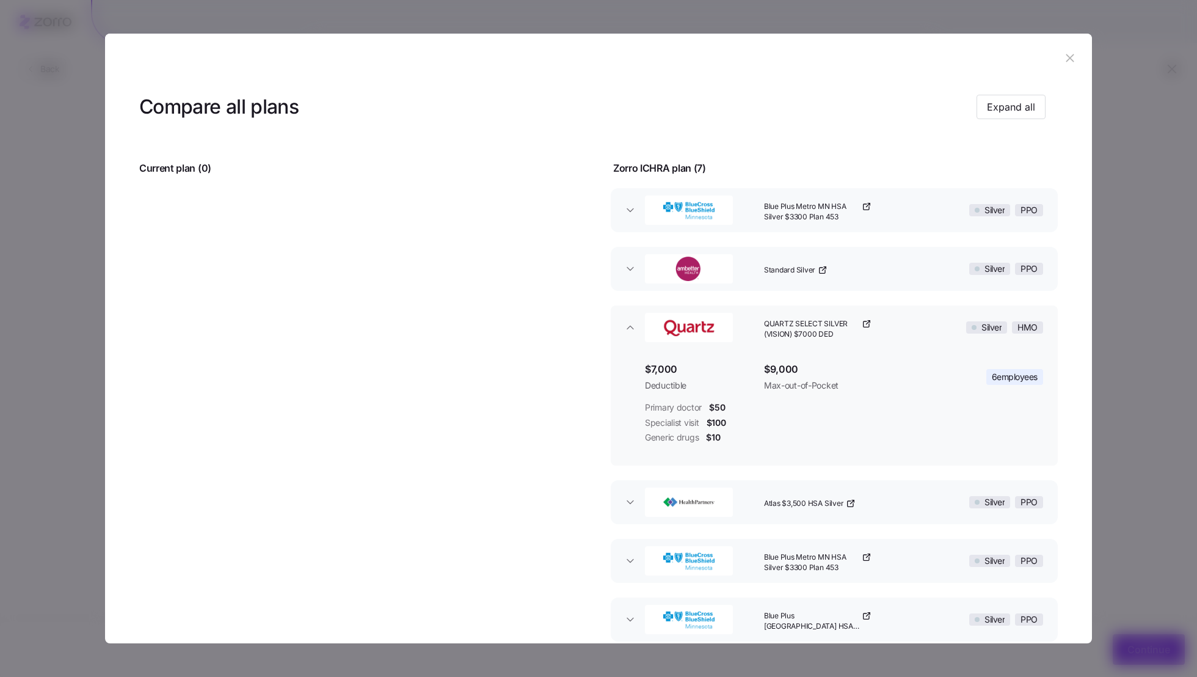
click at [896, 339] on div "QUARTZ SELECT SILVER (VISION) $7000 DED" at bounding box center [844, 327] width 170 height 39
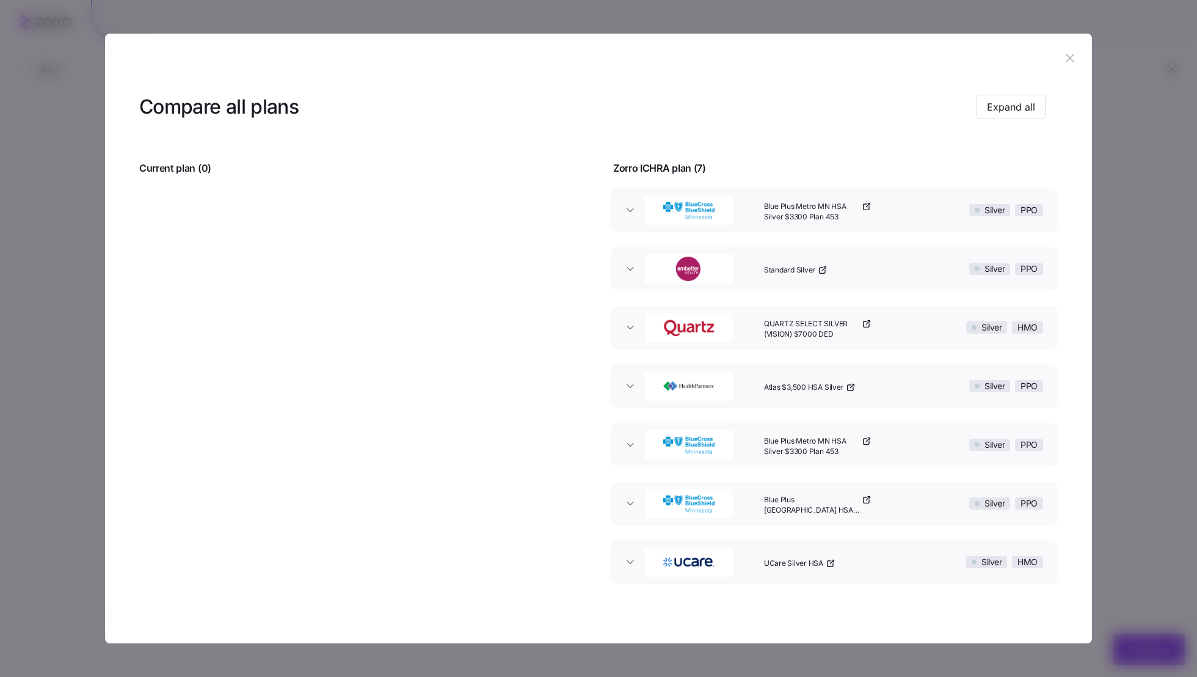
click at [904, 383] on div "Atlas $3,500 HSA Silver" at bounding box center [844, 386] width 170 height 39
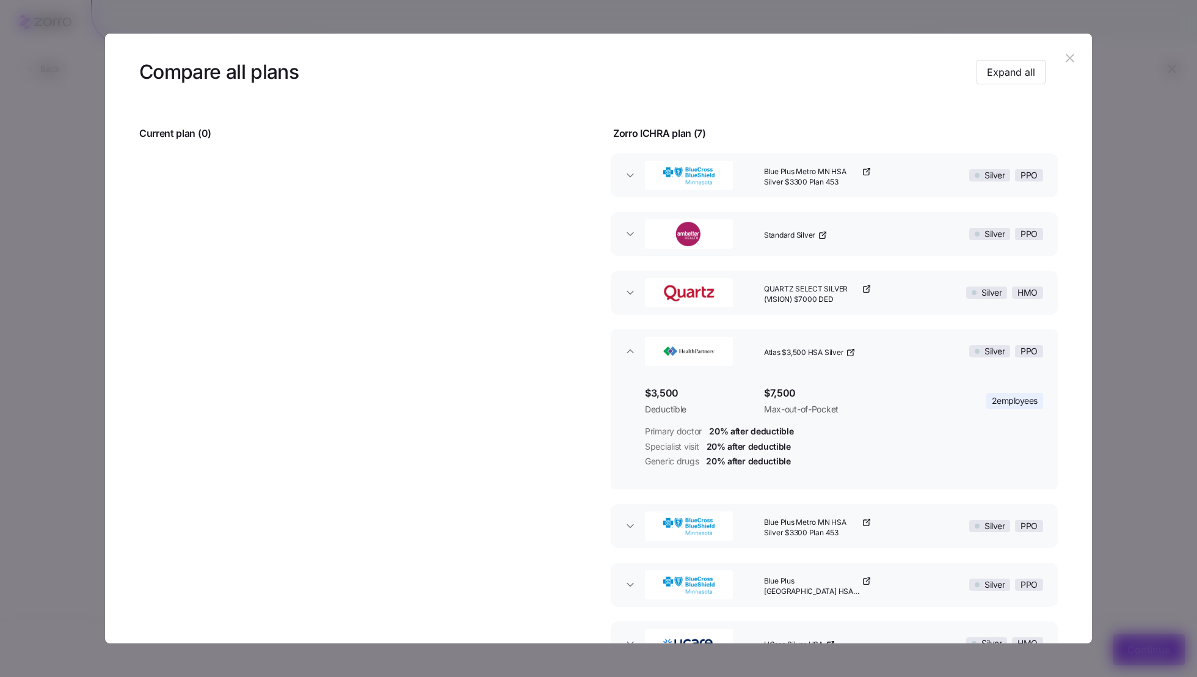
scroll to position [42, 0]
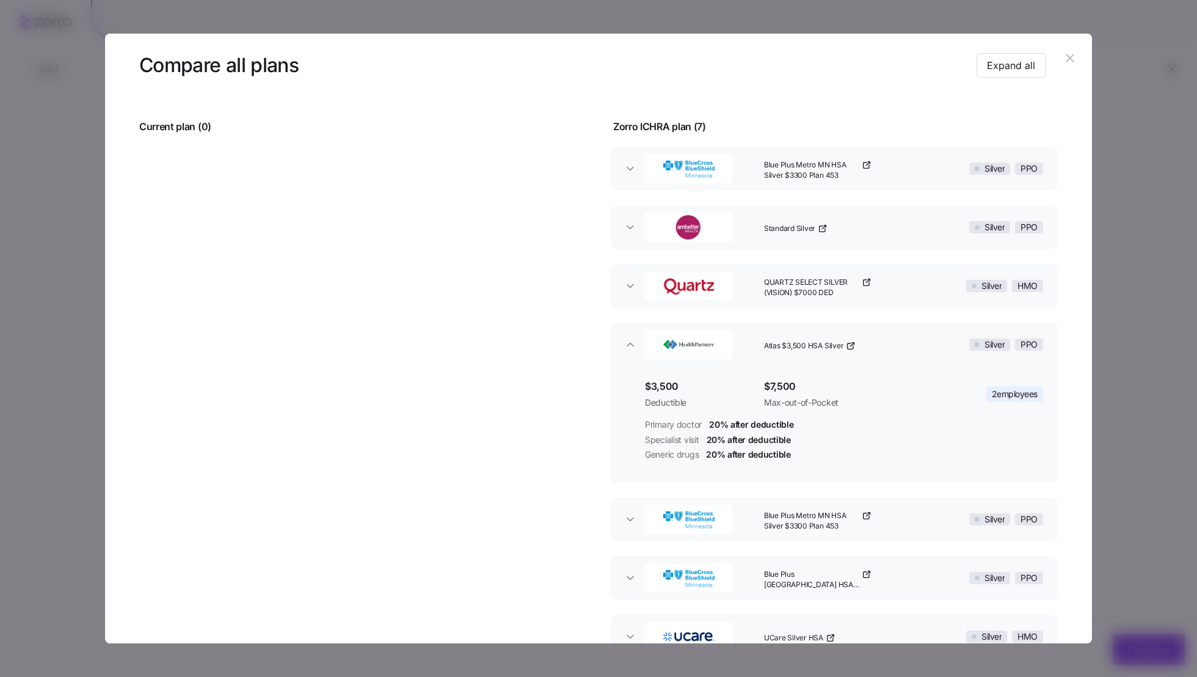
click at [909, 367] on div "$3,500 Deductible $7,500 Max-out-of-Pocket 2 employees Primary doctor 20% after…" at bounding box center [844, 420] width 398 height 106
click at [909, 356] on div "Atlas $3,500 HSA Silver" at bounding box center [844, 344] width 170 height 39
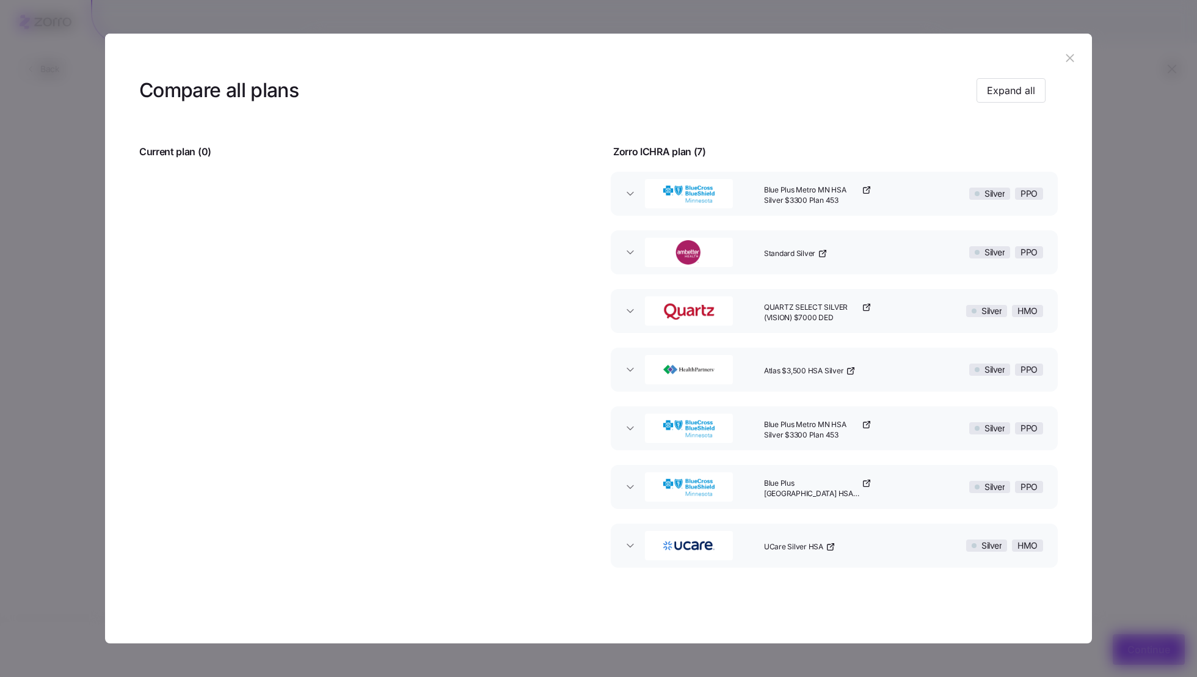
click at [867, 554] on div "UCare Silver HSA" at bounding box center [844, 545] width 170 height 39
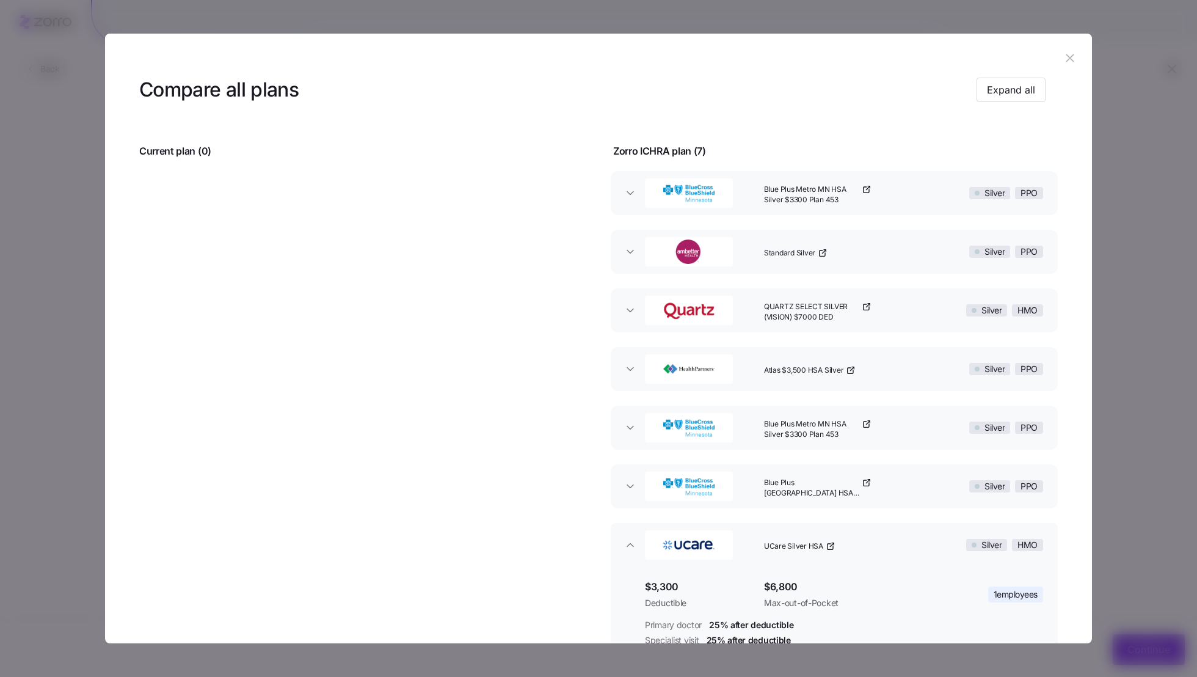
scroll to position [0, 0]
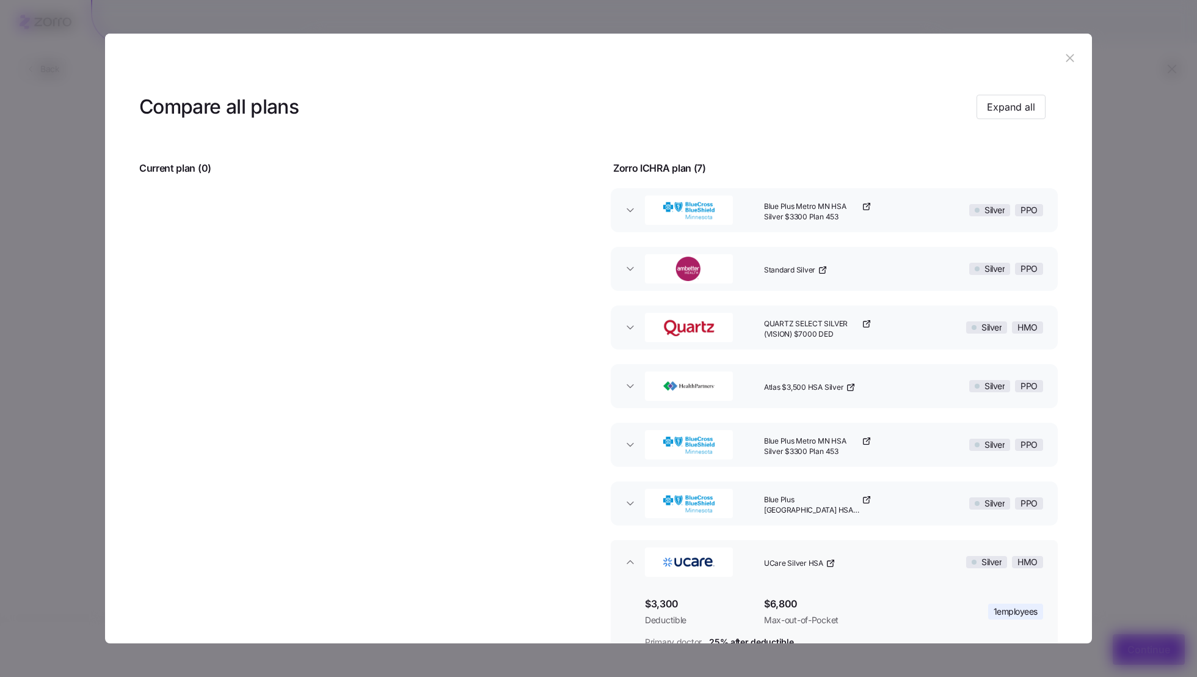
click at [1061, 67] on button "button" at bounding box center [1071, 58] width 20 height 20
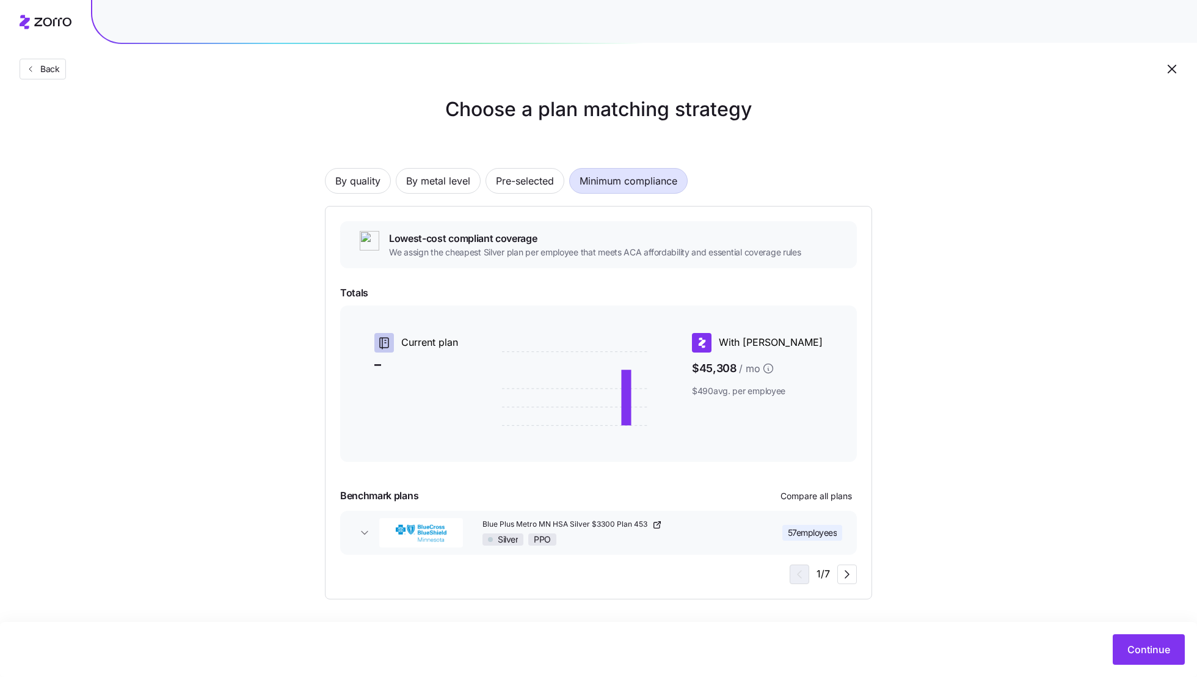
click at [1175, 74] on icon "button" at bounding box center [1172, 69] width 15 height 15
